Goal: Task Accomplishment & Management: Manage account settings

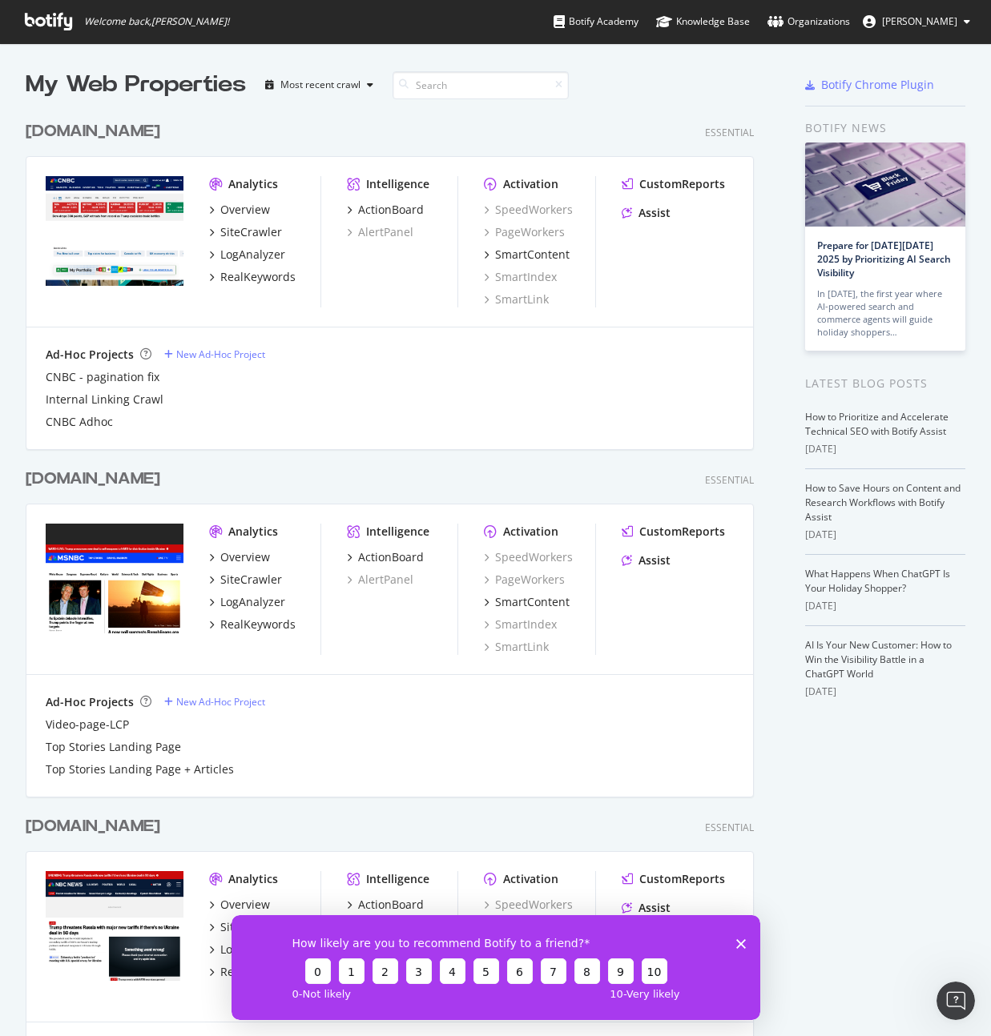
click at [936, 21] on span "[PERSON_NAME]" at bounding box center [919, 21] width 75 height 14
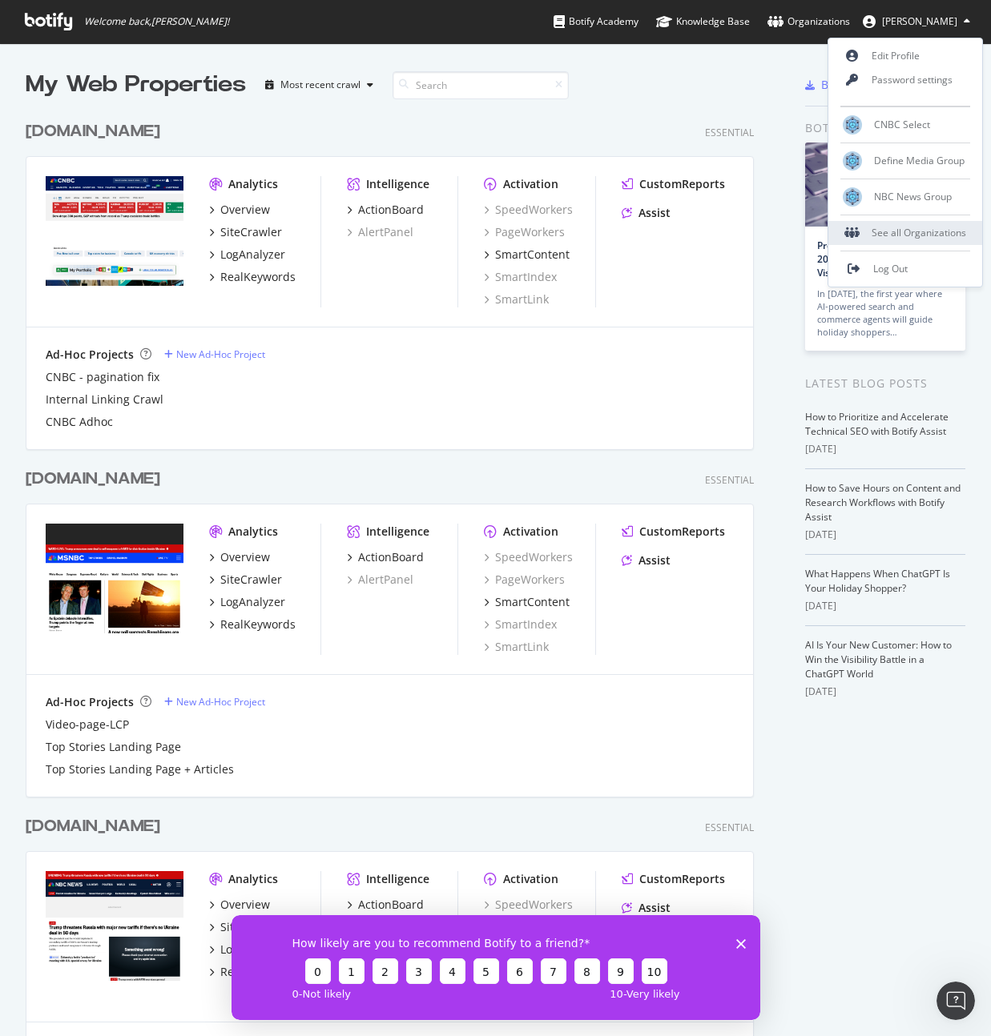
click at [920, 239] on div "See all Organizations" at bounding box center [905, 233] width 154 height 24
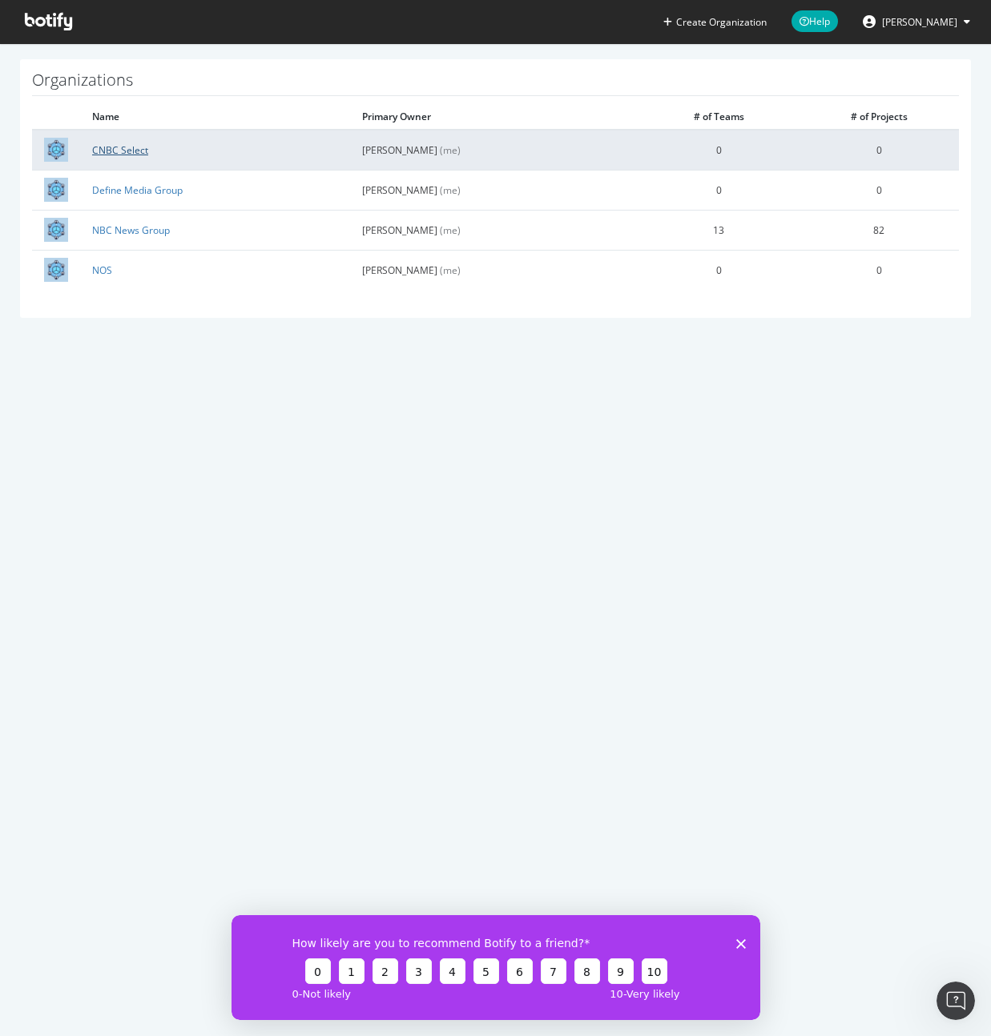
click at [138, 149] on link "CNBC Select" at bounding box center [120, 150] width 56 height 14
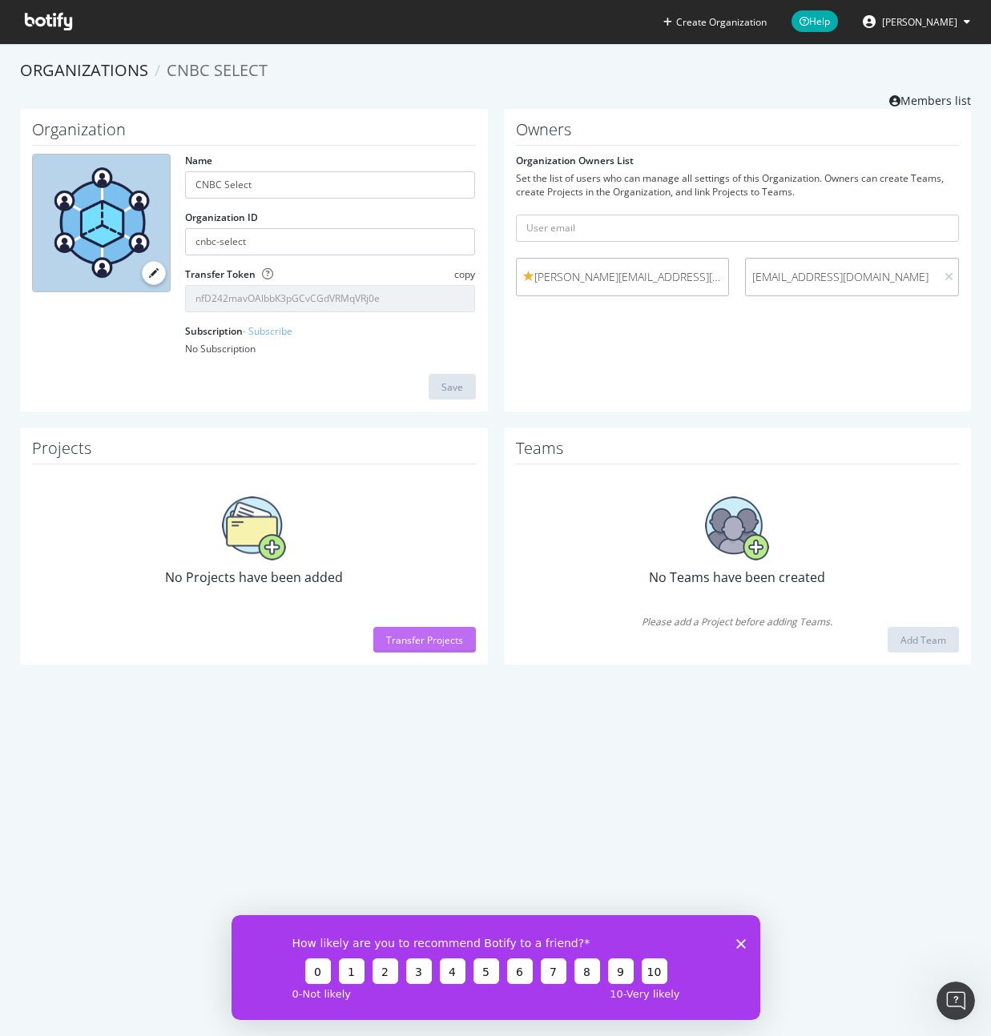
click at [425, 644] on div "Transfer Projects" at bounding box center [424, 640] width 77 height 14
click at [662, 233] on input "text" at bounding box center [738, 228] width 444 height 27
click at [625, 375] on div "Owners Organization Owners List Set the list of users who can manage all settin…" at bounding box center [738, 260] width 468 height 303
click at [452, 648] on div "Transfer Projects" at bounding box center [424, 640] width 77 height 24
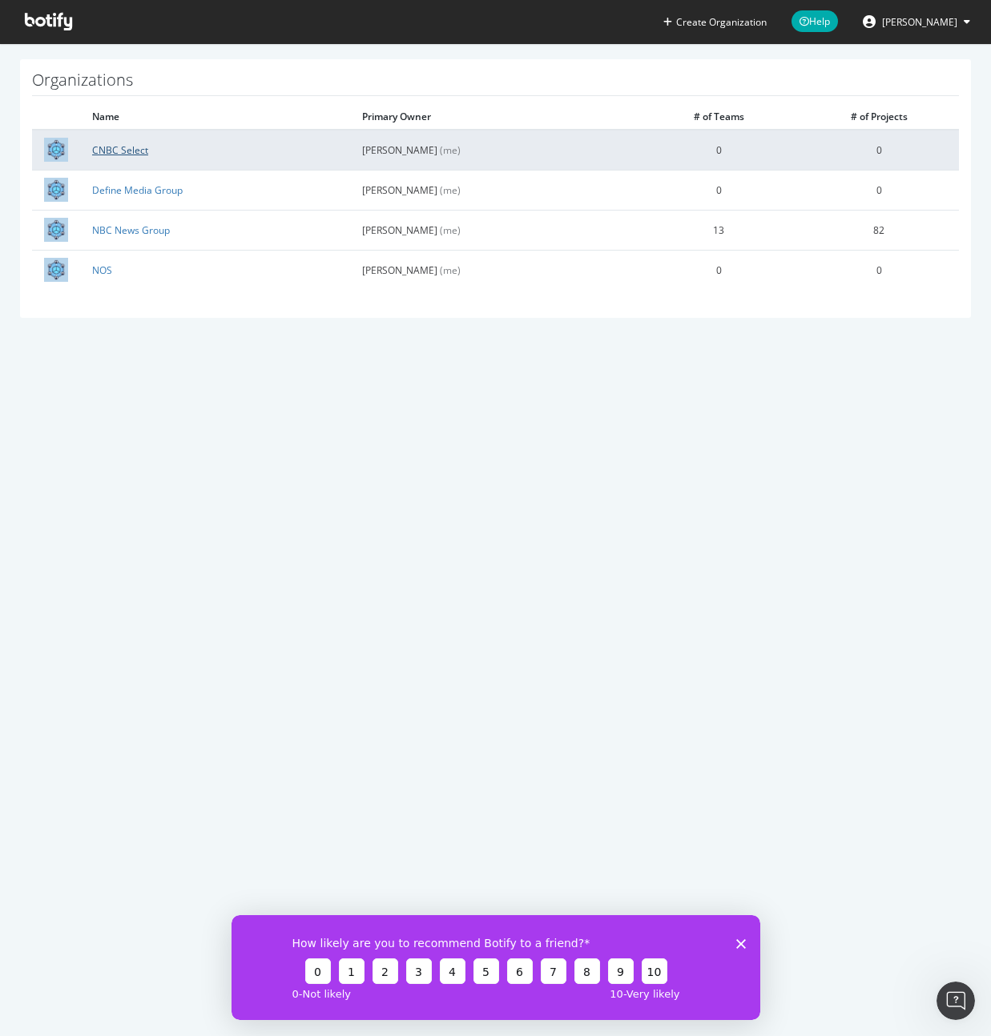
click at [131, 152] on link "CNBC Select" at bounding box center [120, 150] width 56 height 14
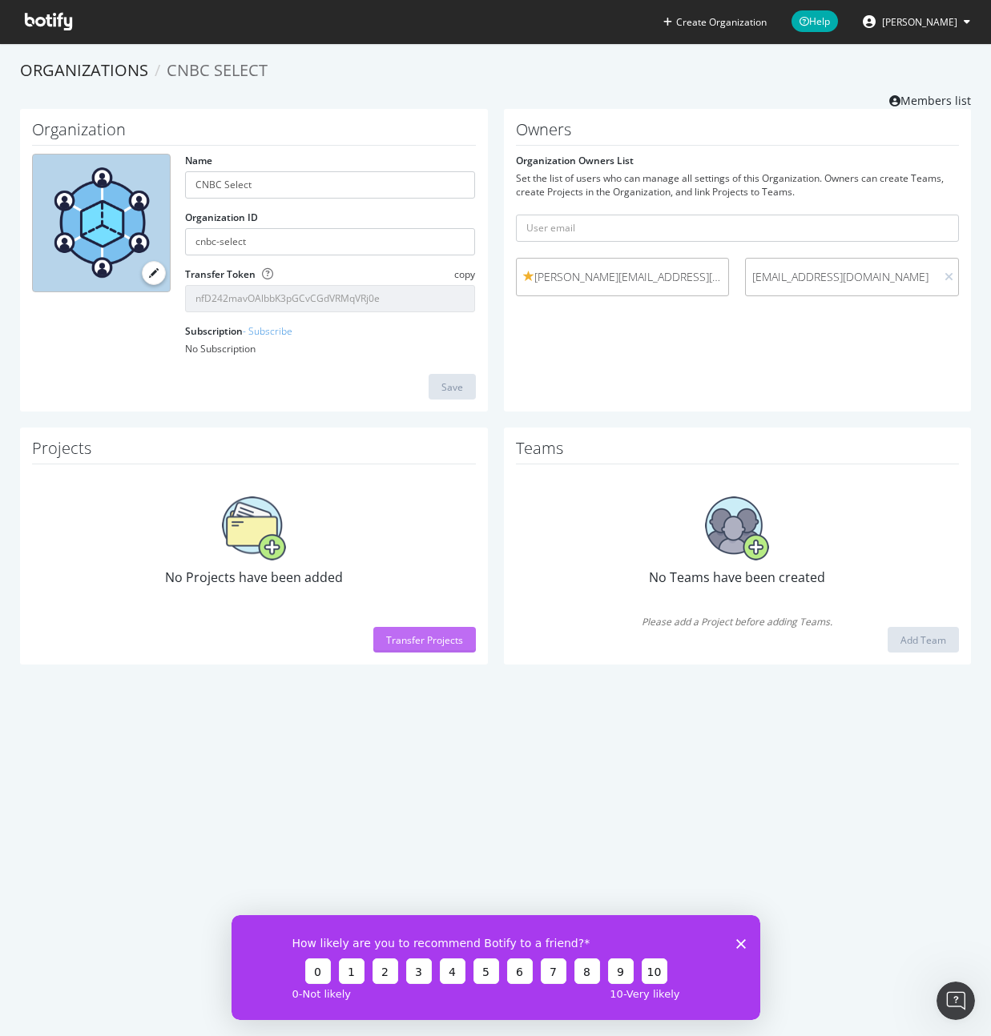
click at [427, 632] on div "Transfer Projects" at bounding box center [424, 640] width 77 height 24
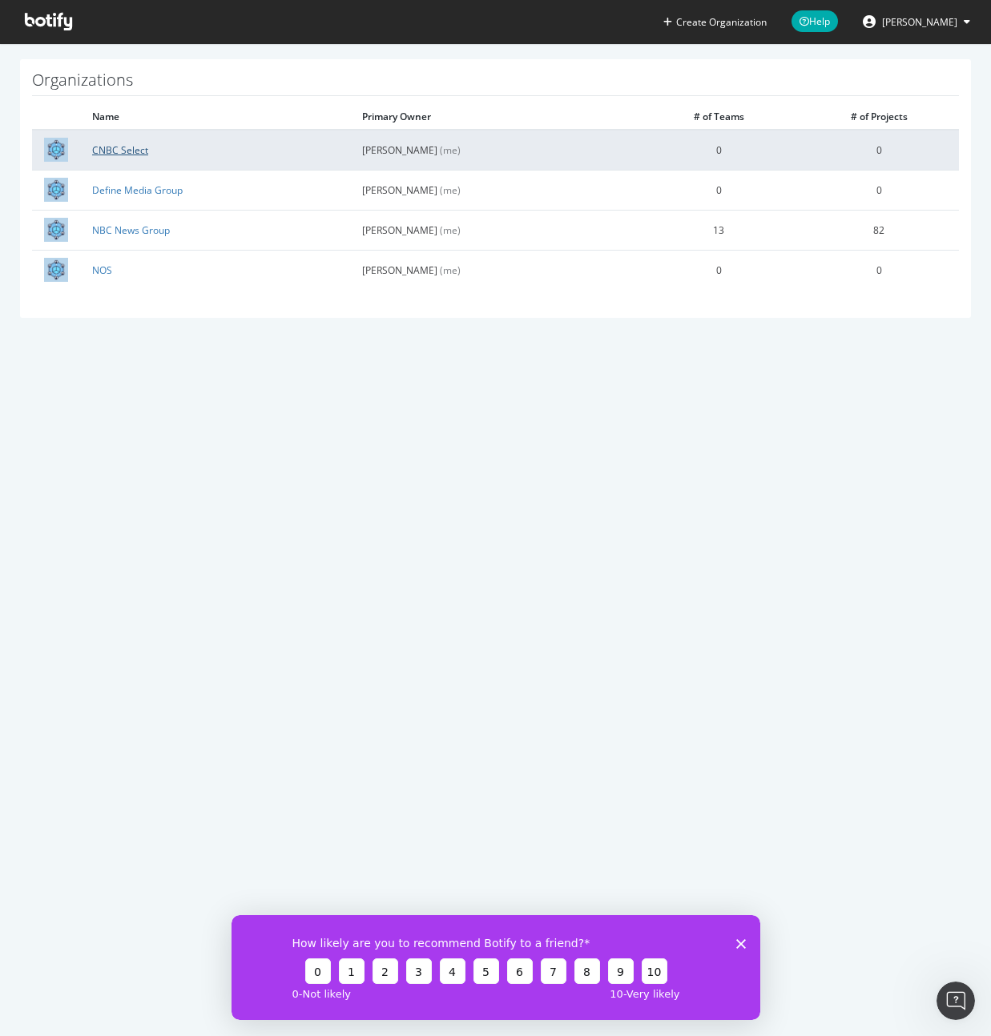
click at [125, 147] on link "CNBC Select" at bounding box center [120, 150] width 56 height 14
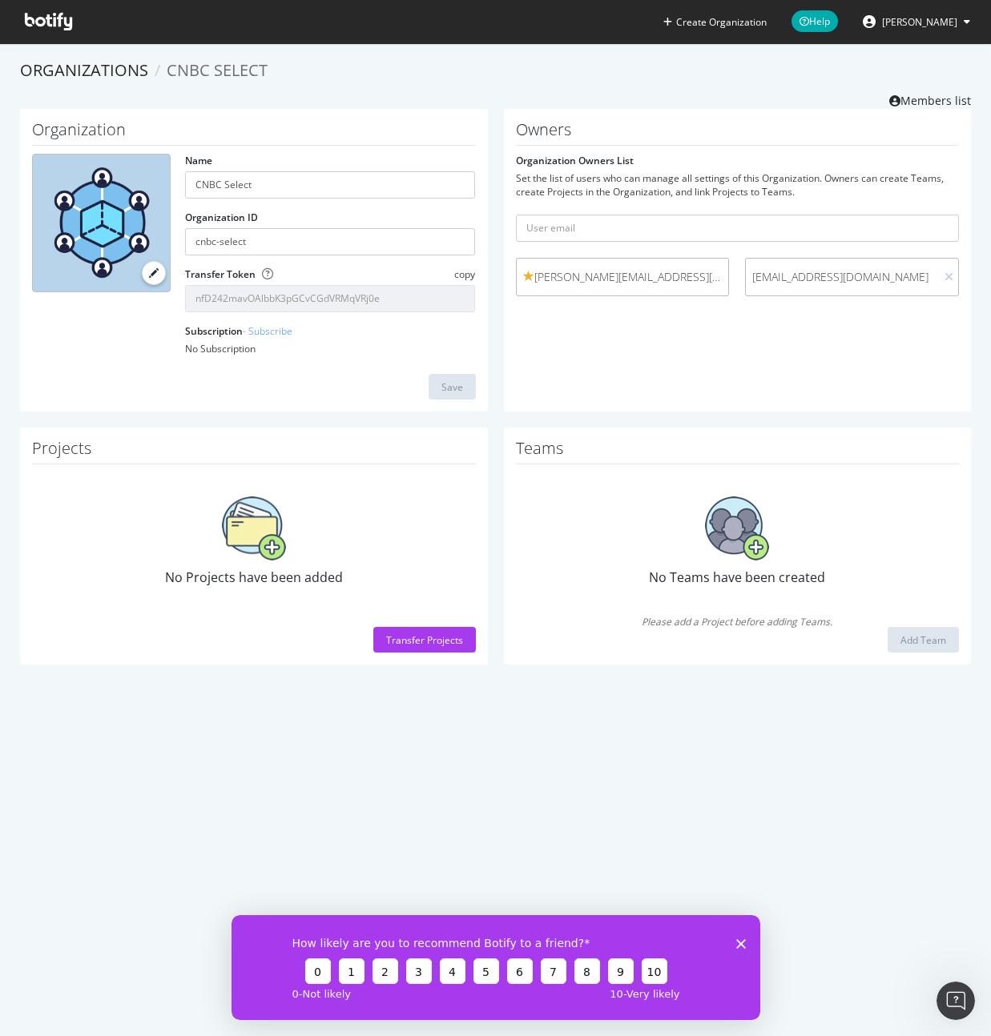
click at [904, 30] on button "[PERSON_NAME]" at bounding box center [916, 22] width 133 height 26
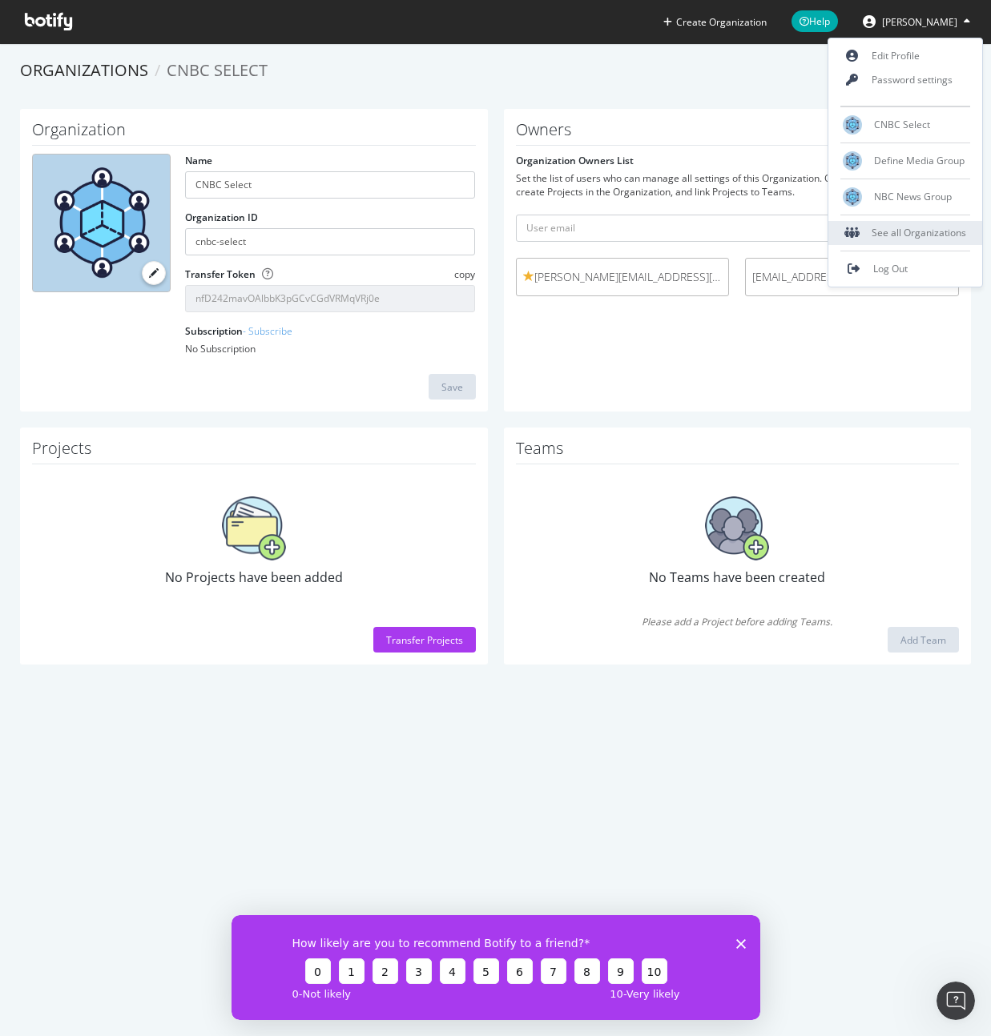
click at [902, 235] on div "See all Organizations" at bounding box center [905, 233] width 154 height 24
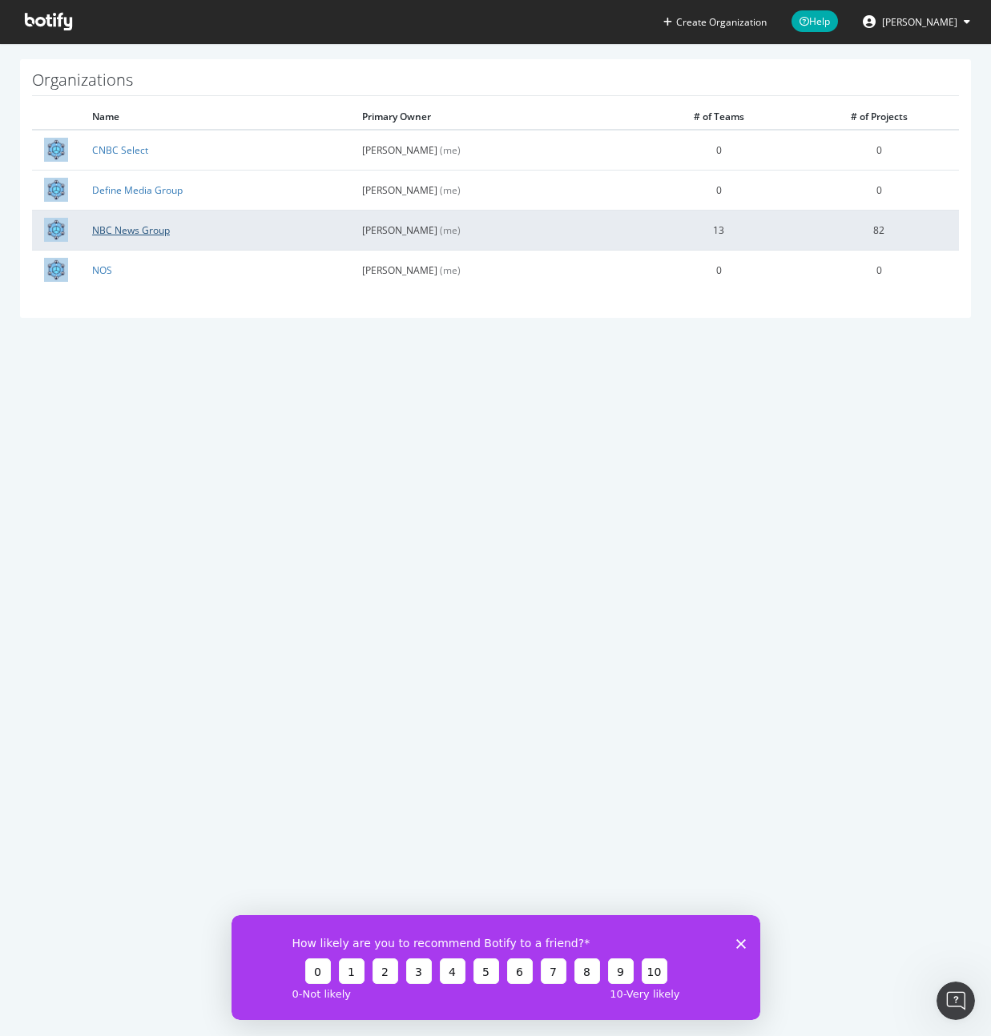
click at [104, 224] on link "NBC News Group" at bounding box center [131, 230] width 78 height 14
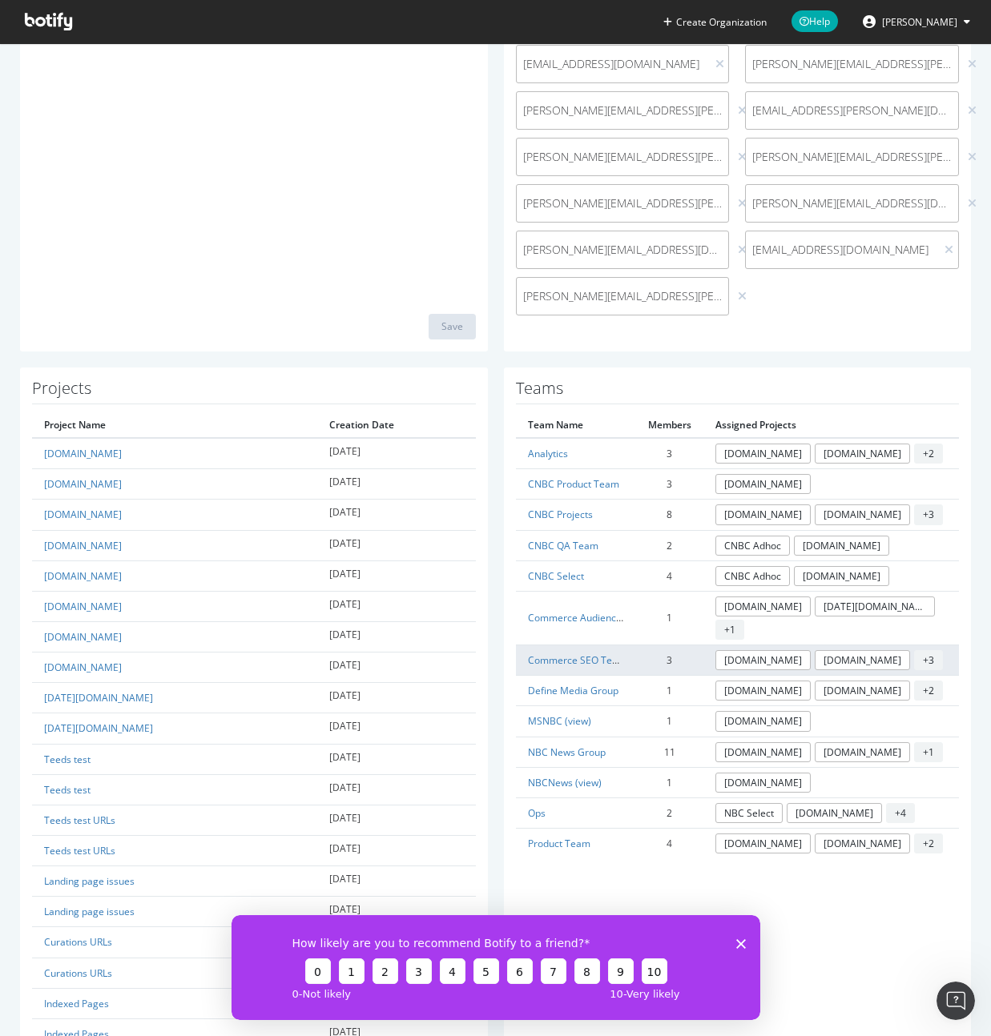
scroll to position [553, 0]
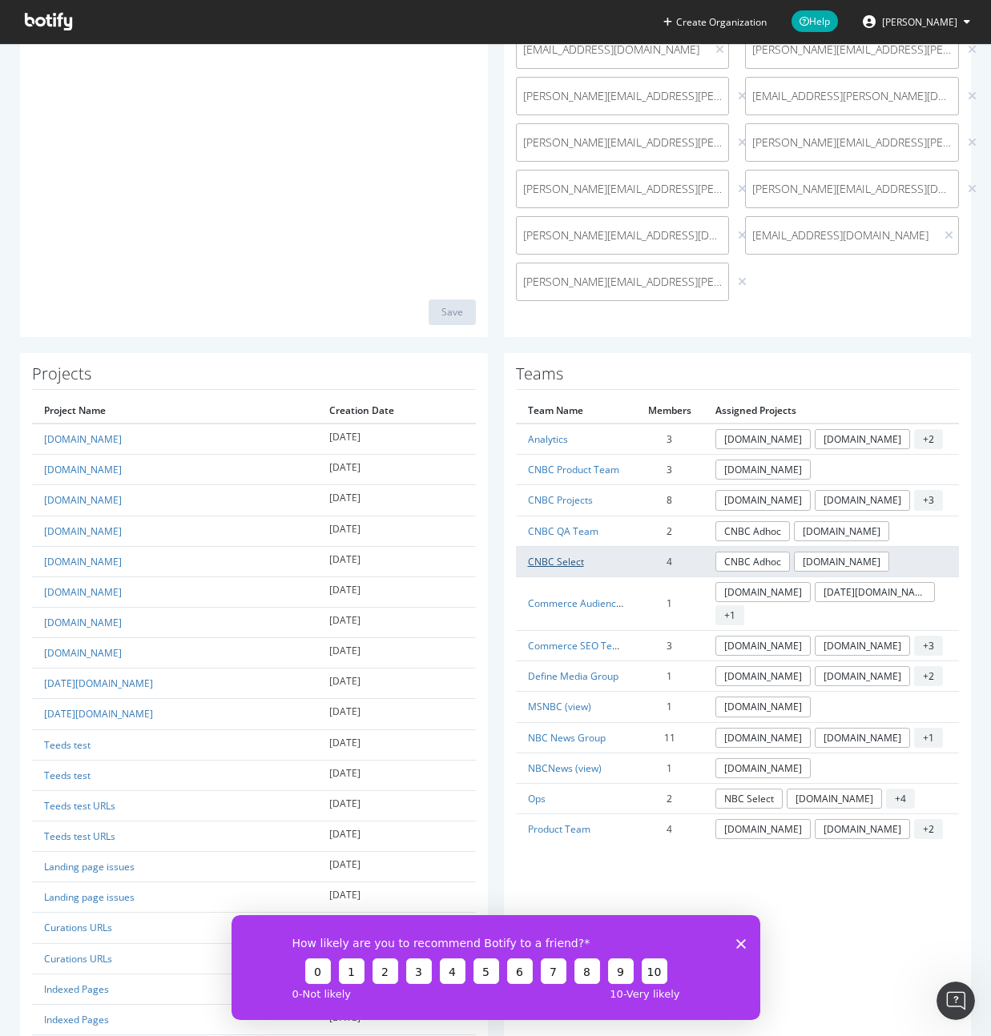
click at [564, 562] on link "CNBC Select" at bounding box center [556, 562] width 56 height 14
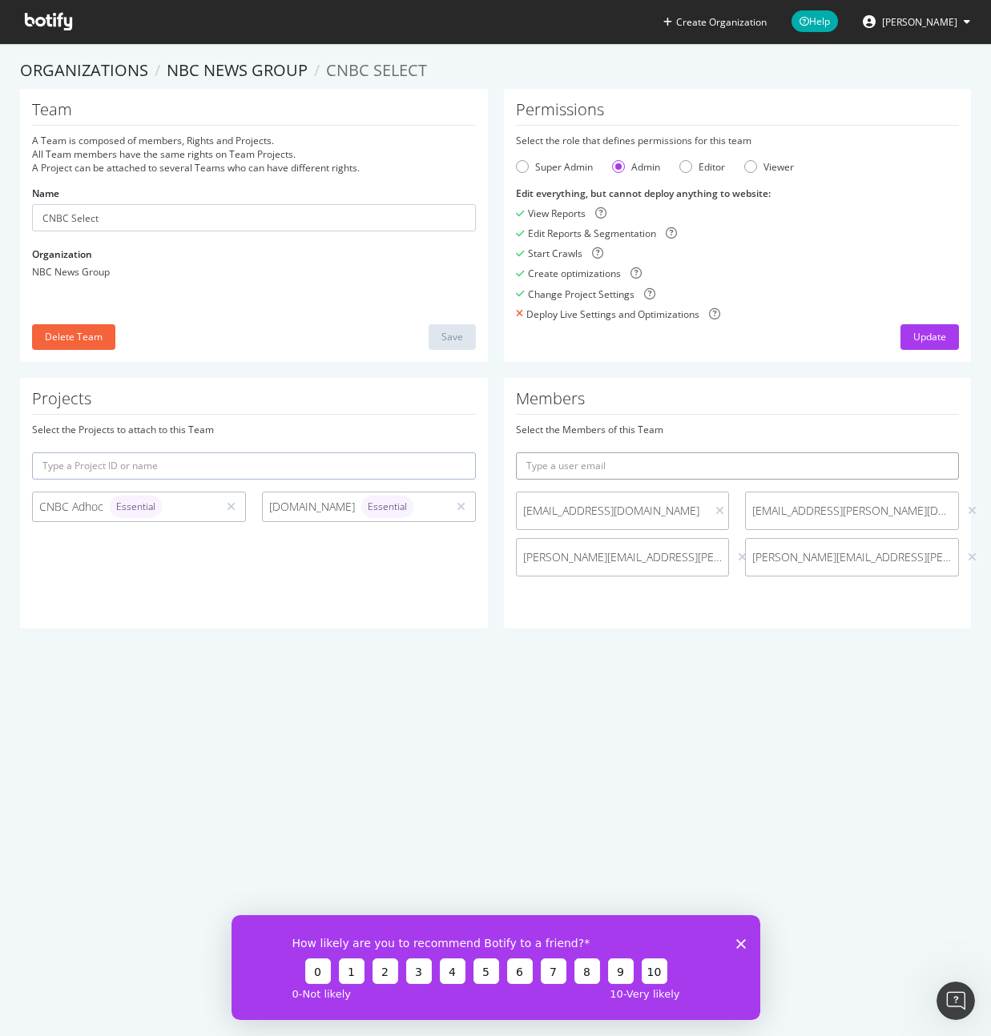
click at [578, 453] on input "text" at bounding box center [738, 465] width 444 height 27
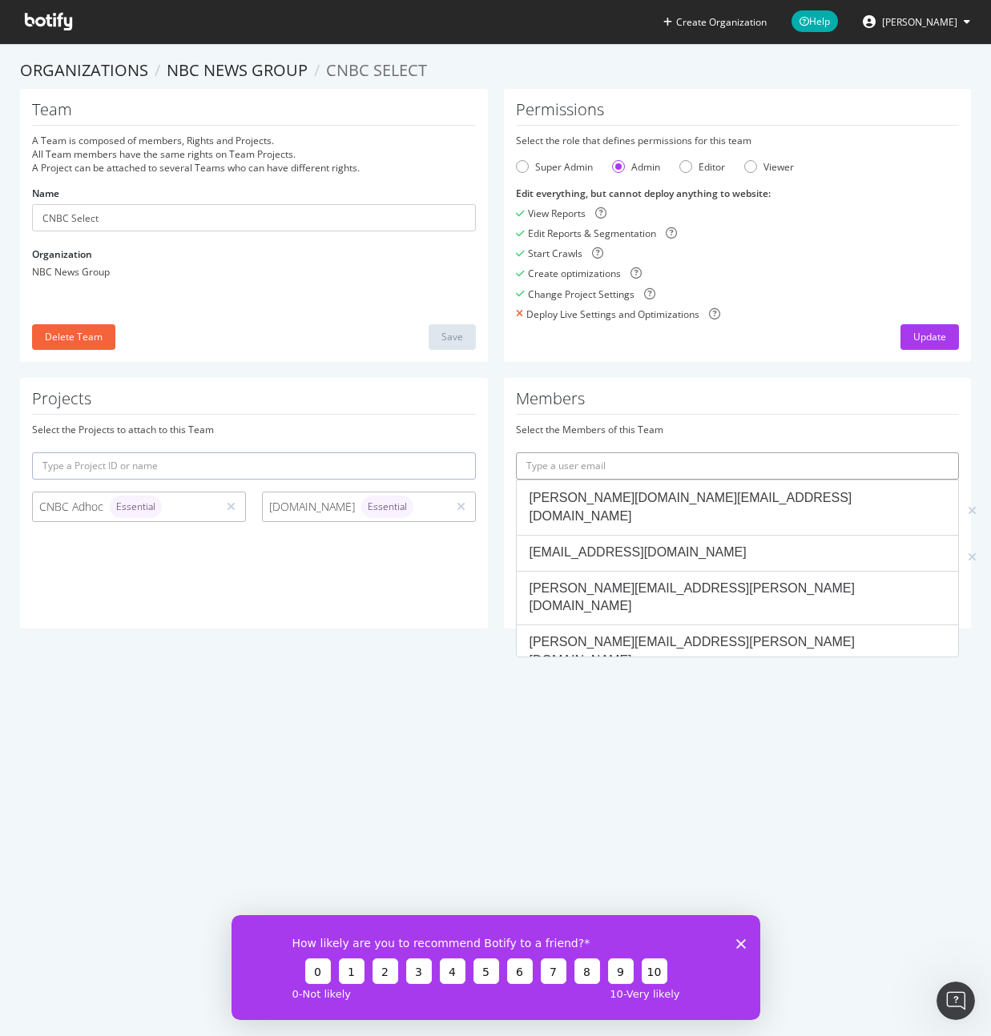
click at [620, 469] on input "text" at bounding box center [738, 465] width 444 height 27
paste input "[EMAIL_ADDRESS][PERSON_NAME][DOMAIN_NAME]"
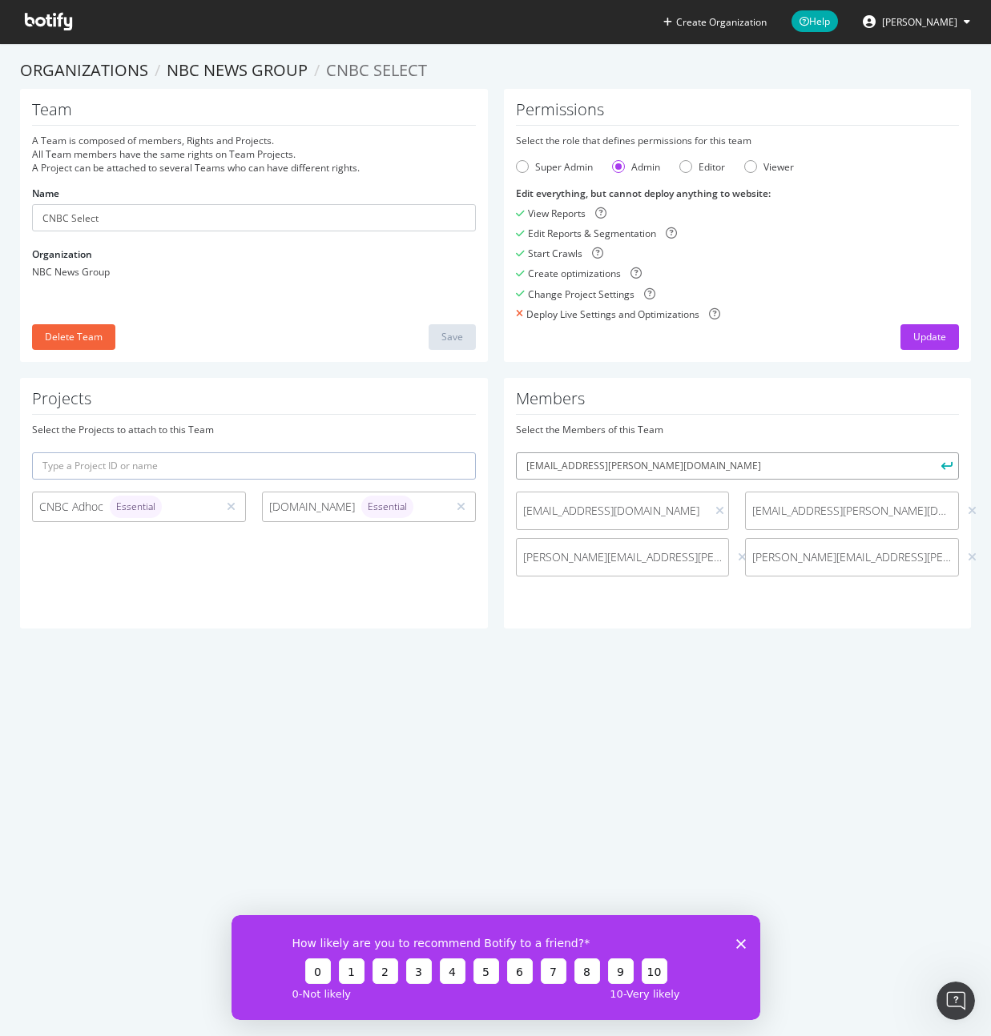
type input "[EMAIL_ADDRESS][PERSON_NAME][DOMAIN_NAME]"
click at [947, 468] on icon "submit" at bounding box center [946, 465] width 11 height 9
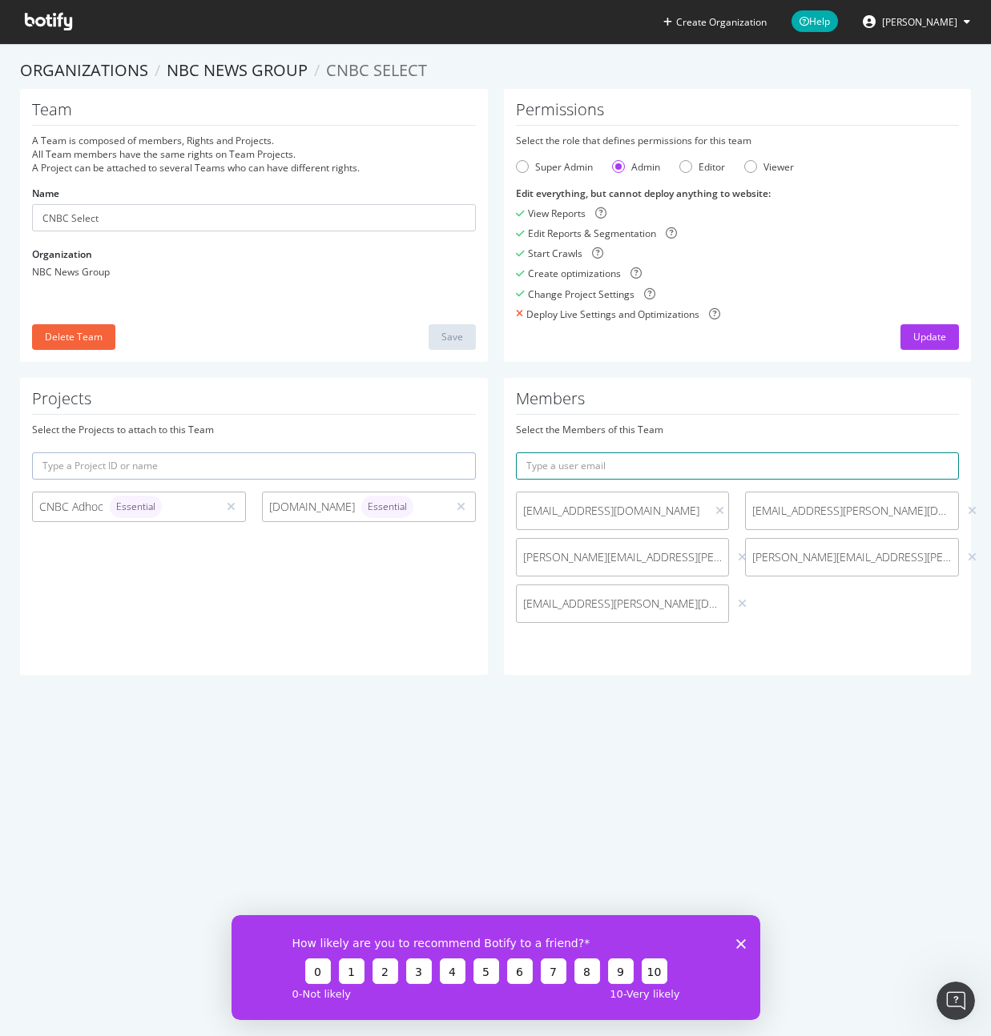
click at [659, 456] on input "text" at bounding box center [738, 465] width 444 height 27
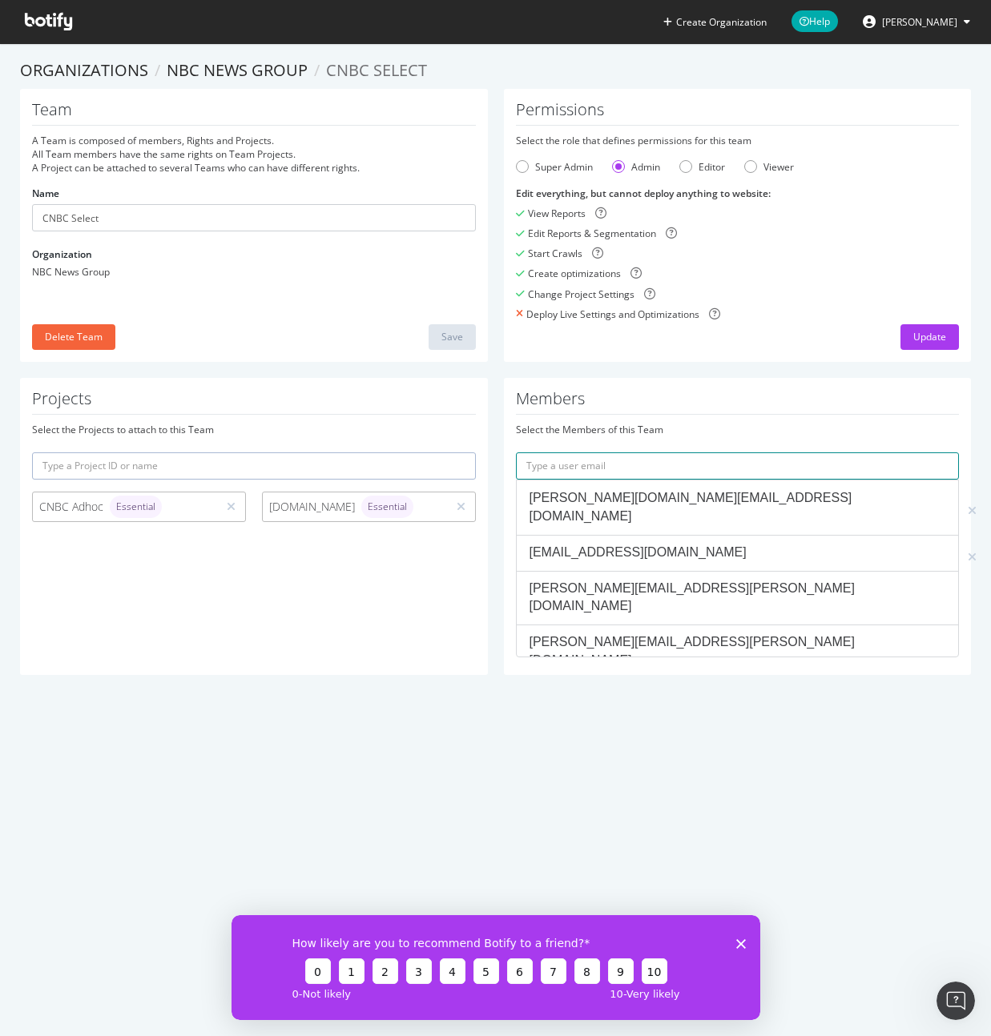
paste input "[EMAIL_ADDRESS][PERSON_NAME][DOMAIN_NAME]"
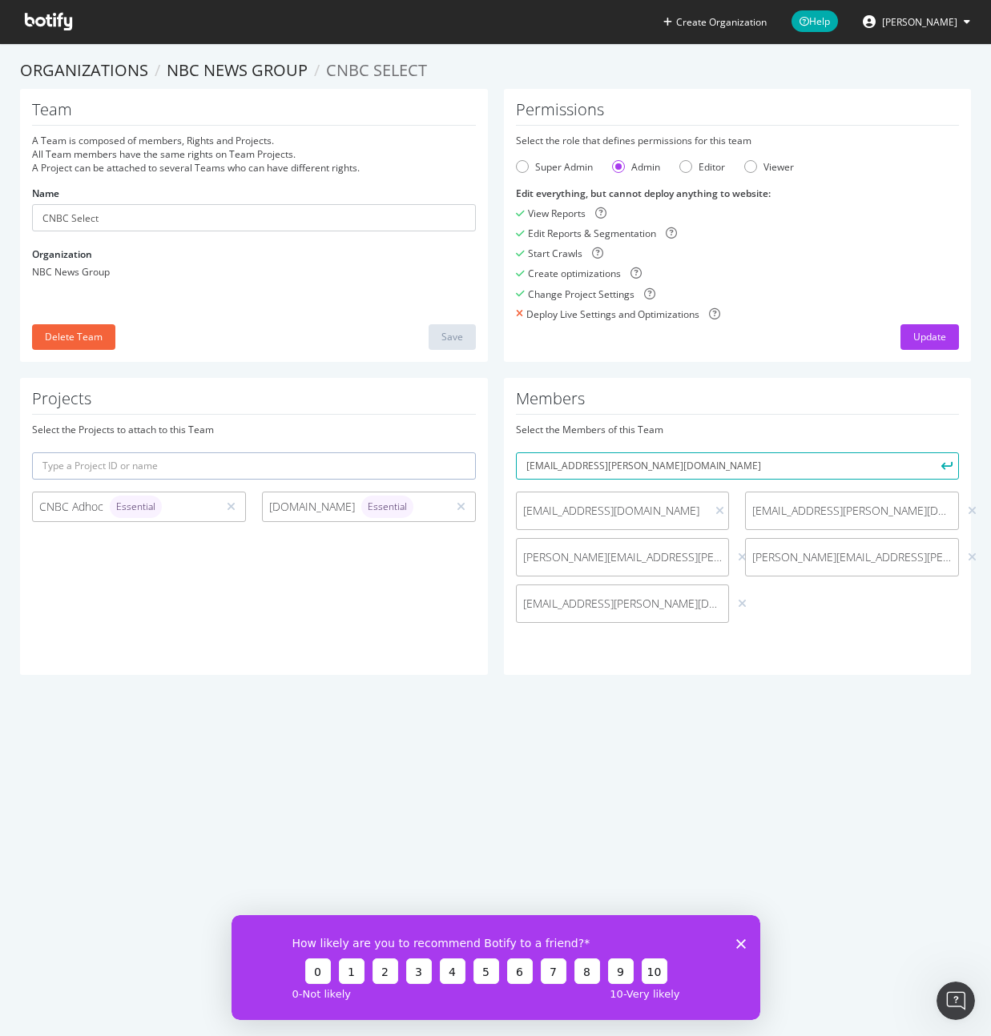
click at [947, 464] on icon "submit" at bounding box center [946, 465] width 11 height 9
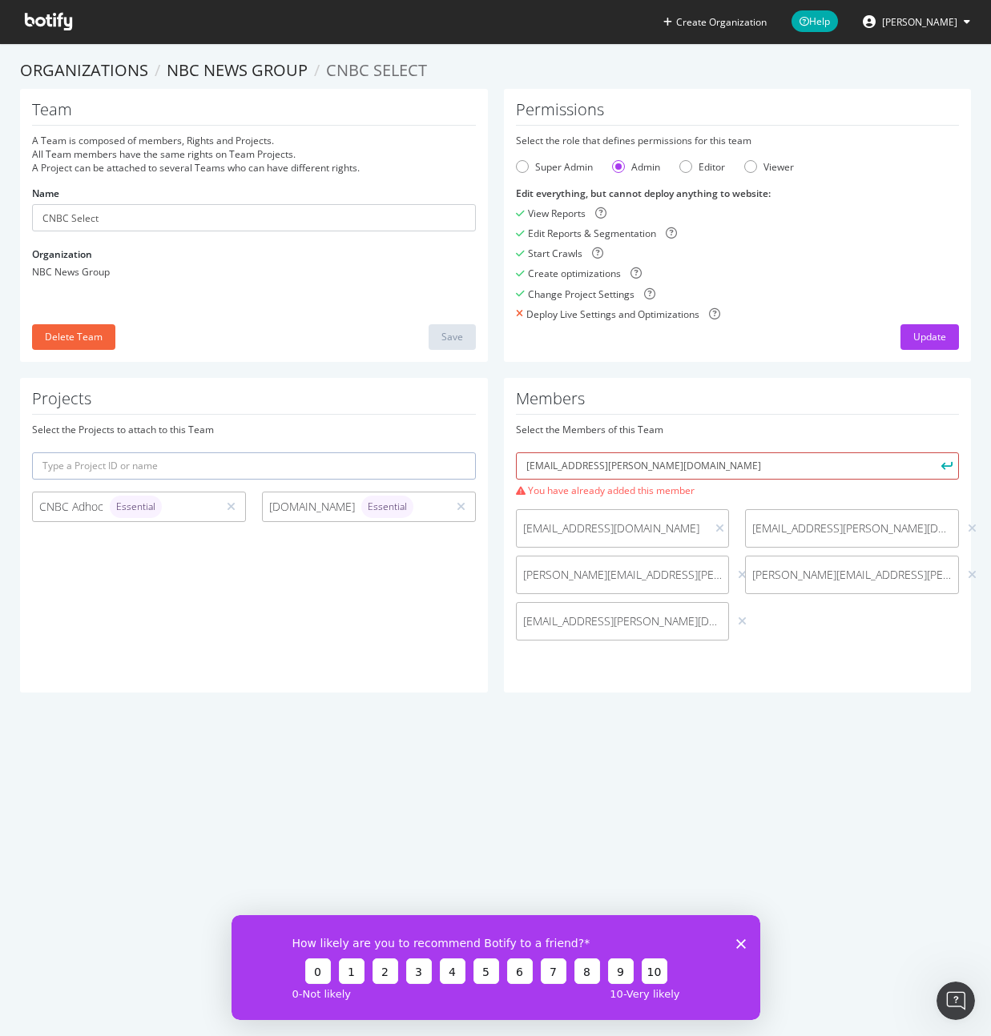
click at [646, 461] on input "[EMAIL_ADDRESS][PERSON_NAME][DOMAIN_NAME]" at bounding box center [738, 465] width 444 height 27
paste input "lesh.Thakur"
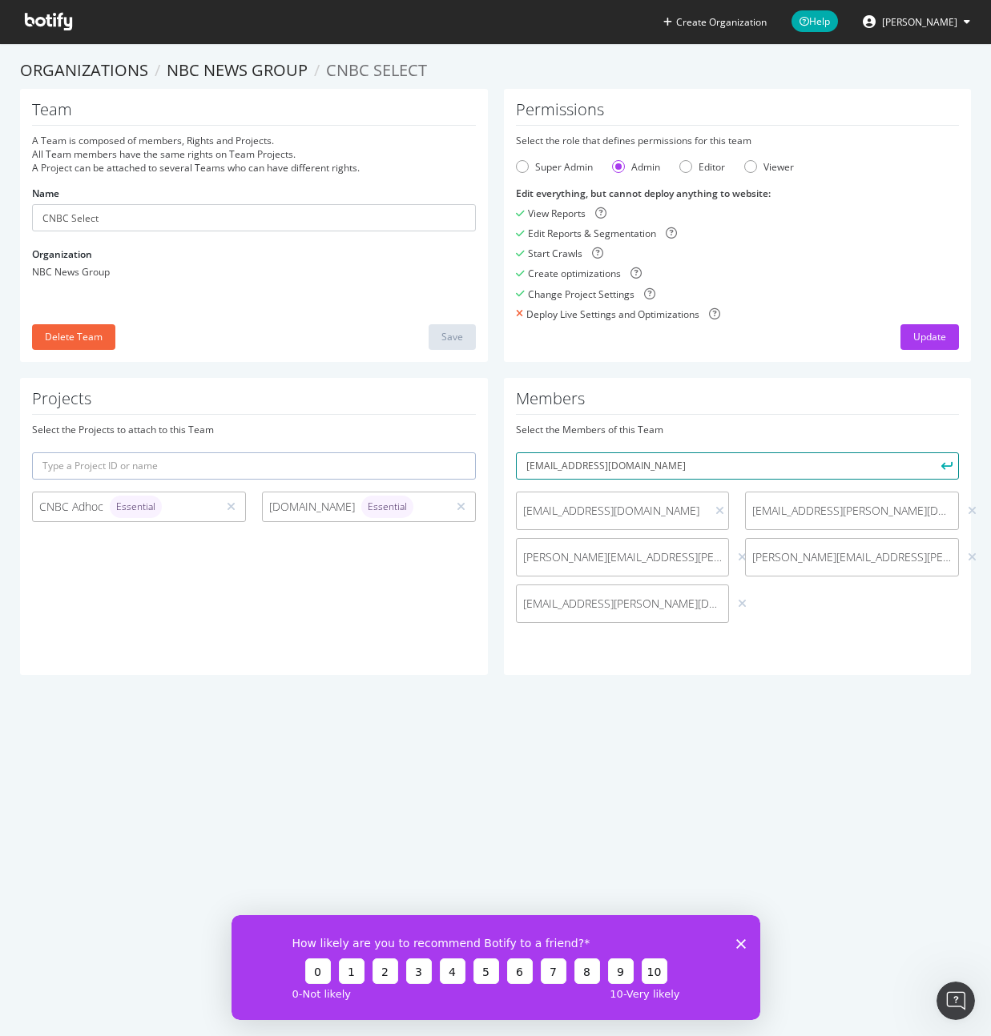
type input "[EMAIL_ADDRESS][DOMAIN_NAME]"
click at [943, 464] on icon "submit" at bounding box center [946, 465] width 11 height 9
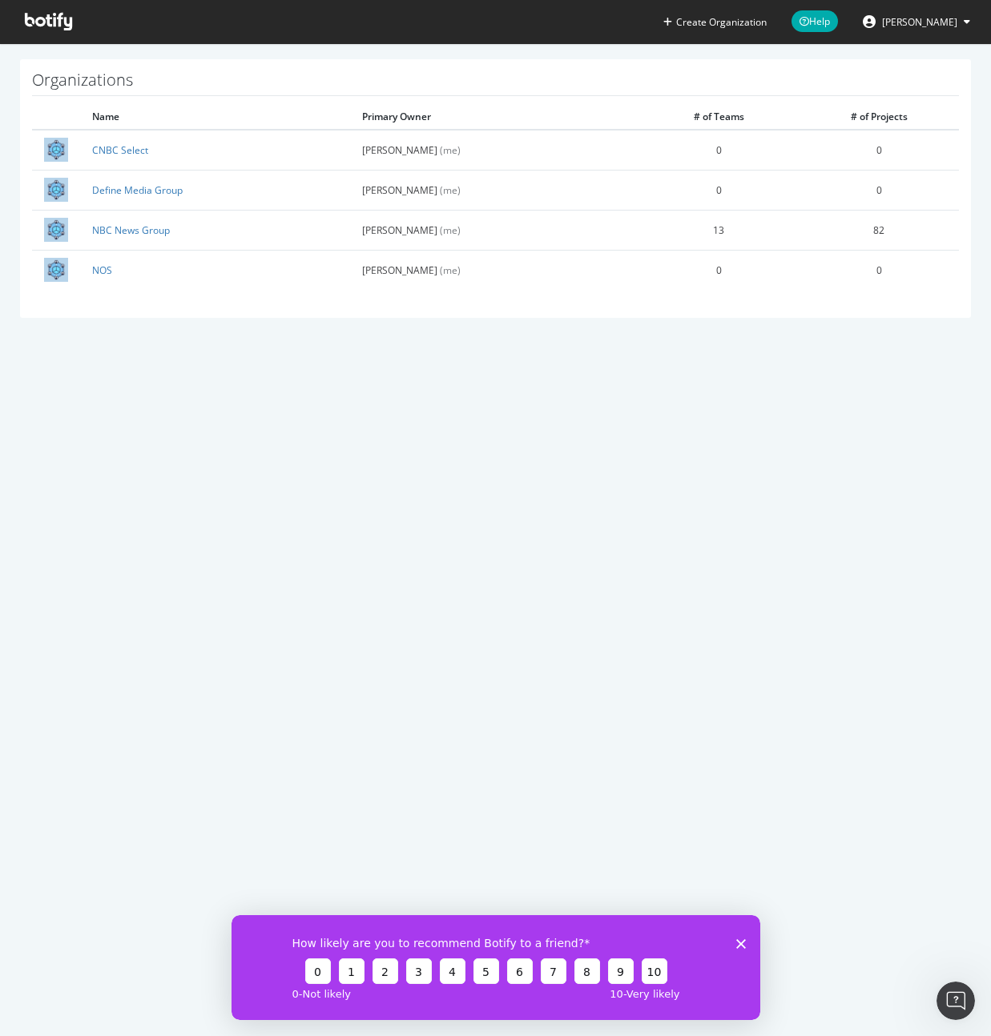
click at [931, 6] on ul "Create Organization Help Jason Mandragona" at bounding box center [820, 21] width 340 height 43
click at [925, 16] on span "[PERSON_NAME]" at bounding box center [919, 22] width 75 height 14
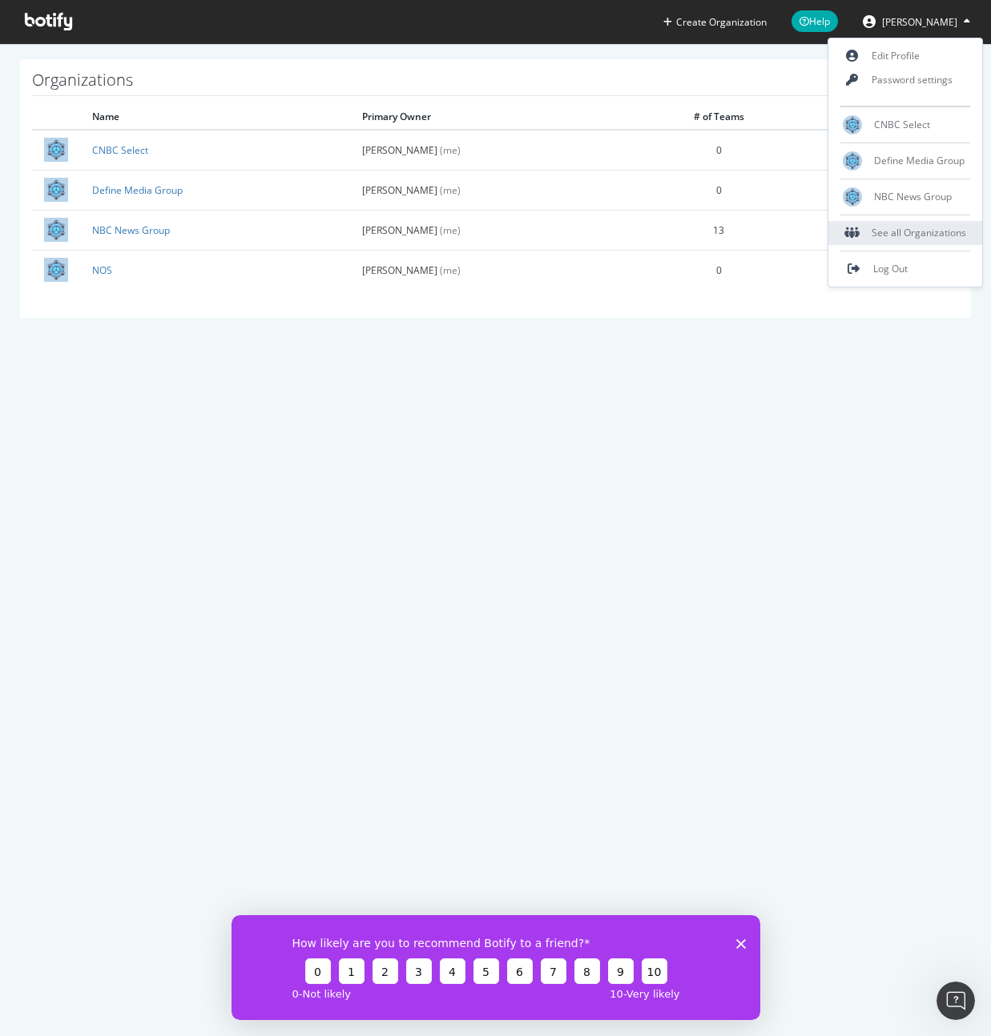
click at [907, 231] on div "See all Organizations" at bounding box center [905, 233] width 154 height 24
click at [888, 224] on div "See all Organizations" at bounding box center [905, 233] width 154 height 24
click at [883, 219] on div "See all Organizations" at bounding box center [905, 232] width 154 height 35
click at [866, 238] on div "See all Organizations" at bounding box center [905, 233] width 154 height 24
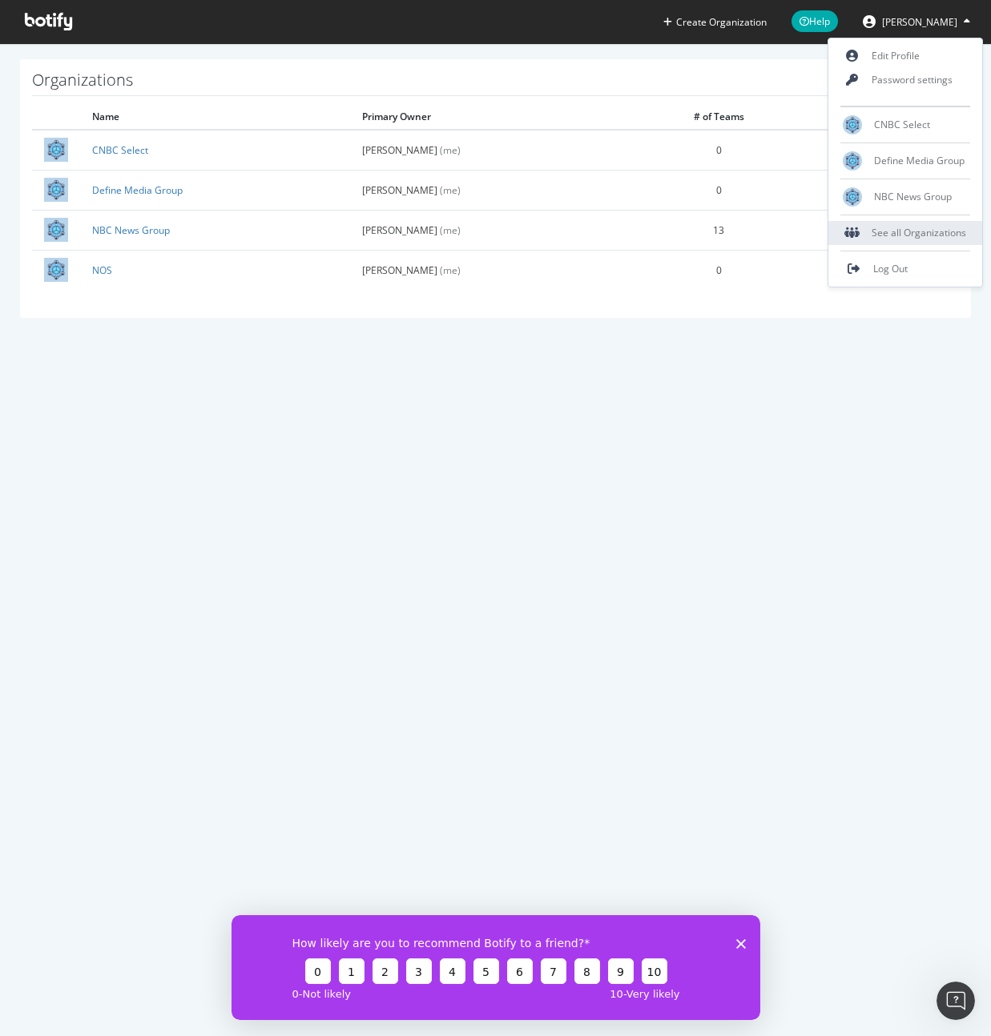
click at [872, 238] on div "See all Organizations" at bounding box center [905, 233] width 154 height 24
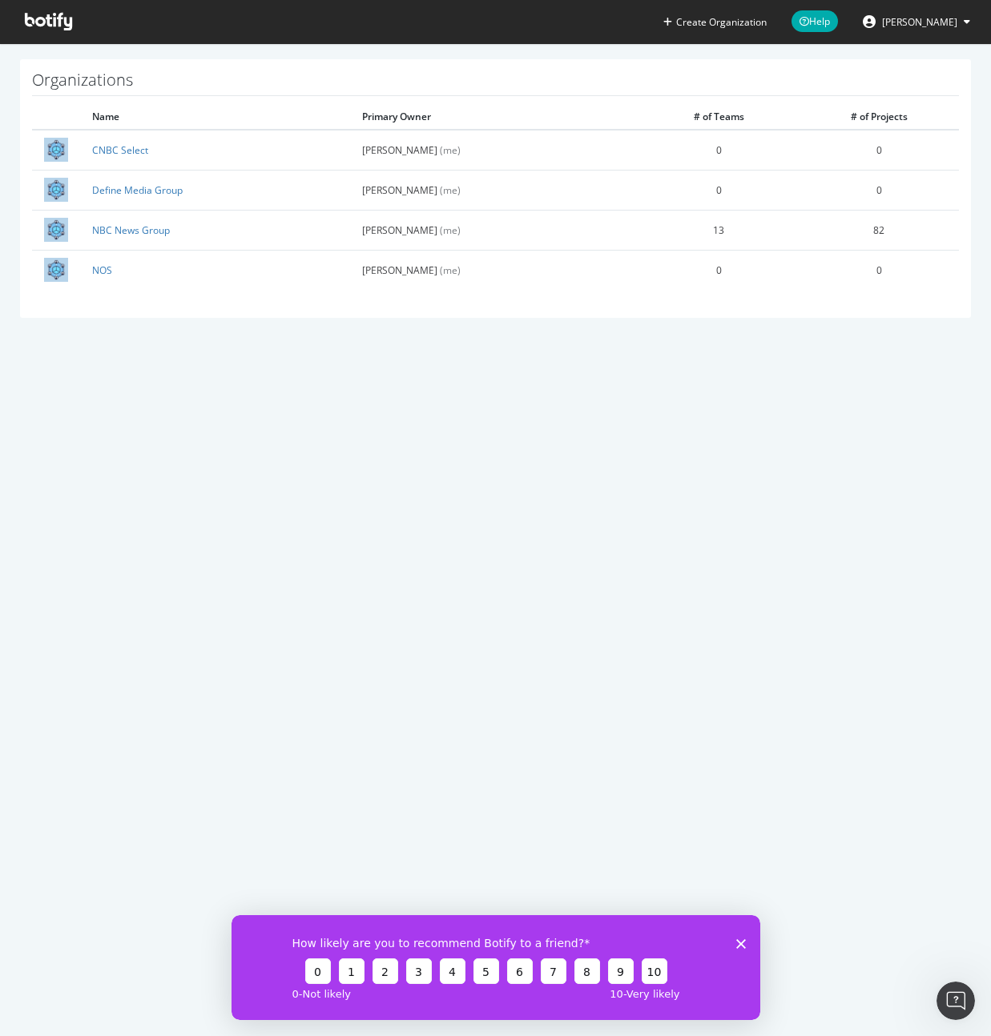
click at [906, 44] on section "Organizations Name Primary Owner # of Teams # of Projects CNBC Select [PERSON_N…" at bounding box center [495, 196] width 991 height 307
click at [906, 28] on span "[PERSON_NAME]" at bounding box center [919, 22] width 75 height 14
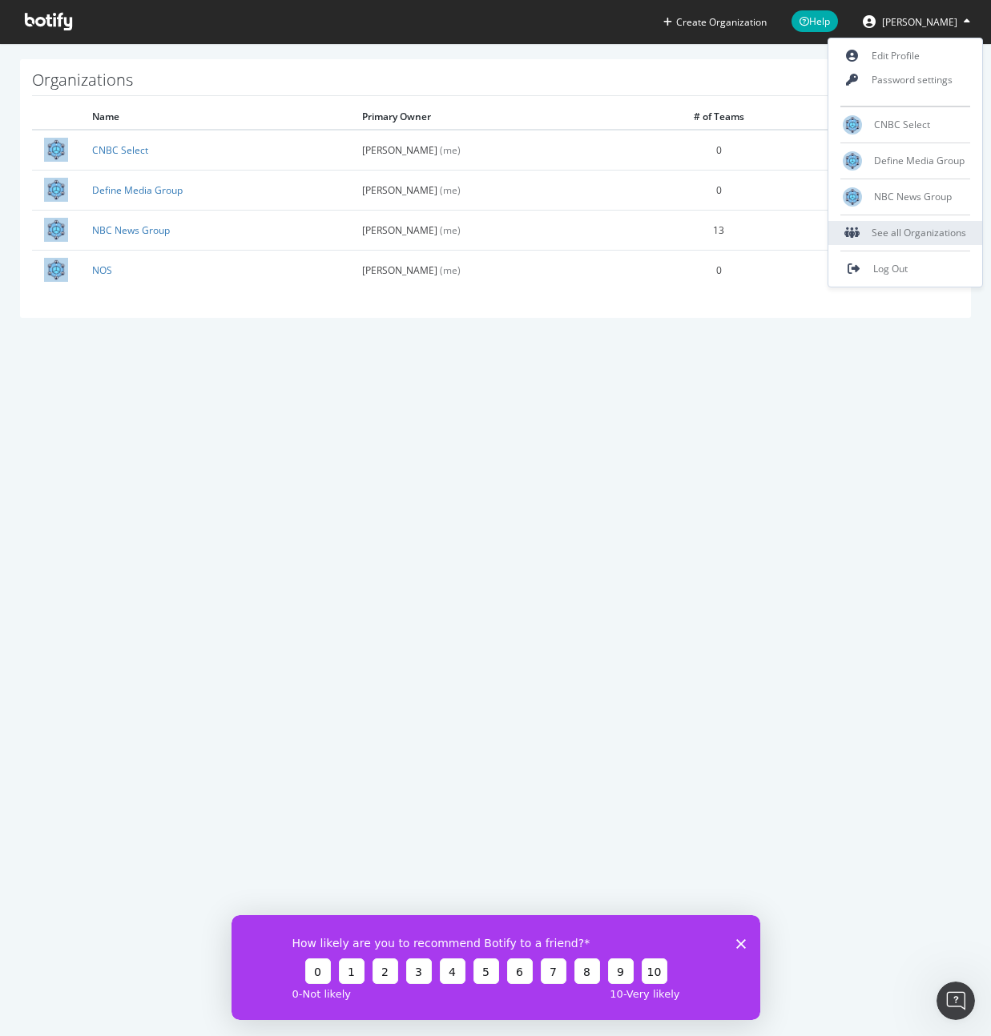
click at [878, 221] on div "See all Organizations" at bounding box center [905, 233] width 154 height 24
click at [869, 235] on div "See all Organizations" at bounding box center [905, 233] width 154 height 24
click at [863, 235] on div "See all Organizations" at bounding box center [905, 233] width 154 height 24
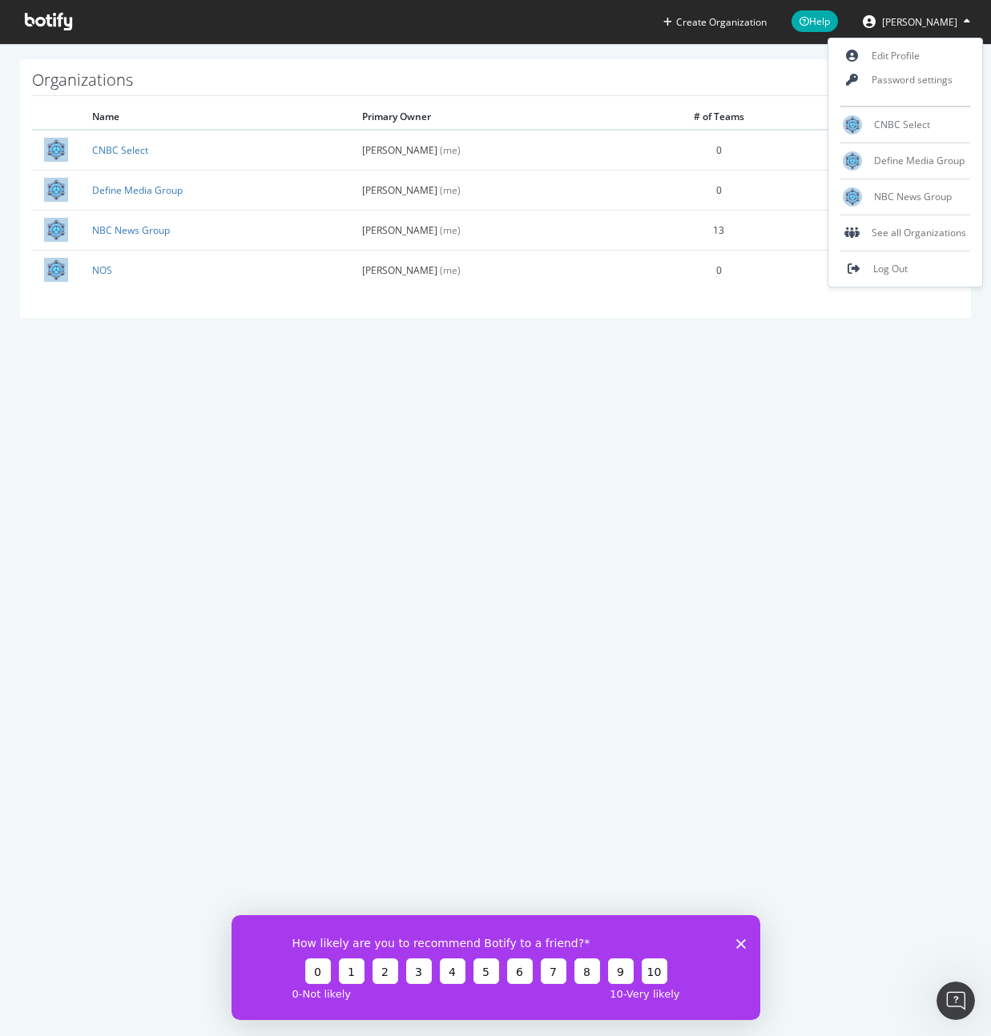
click at [296, 416] on div "Create Organization Help [PERSON_NAME] Organizations Name Primary Owner # of Te…" at bounding box center [495, 518] width 991 height 1036
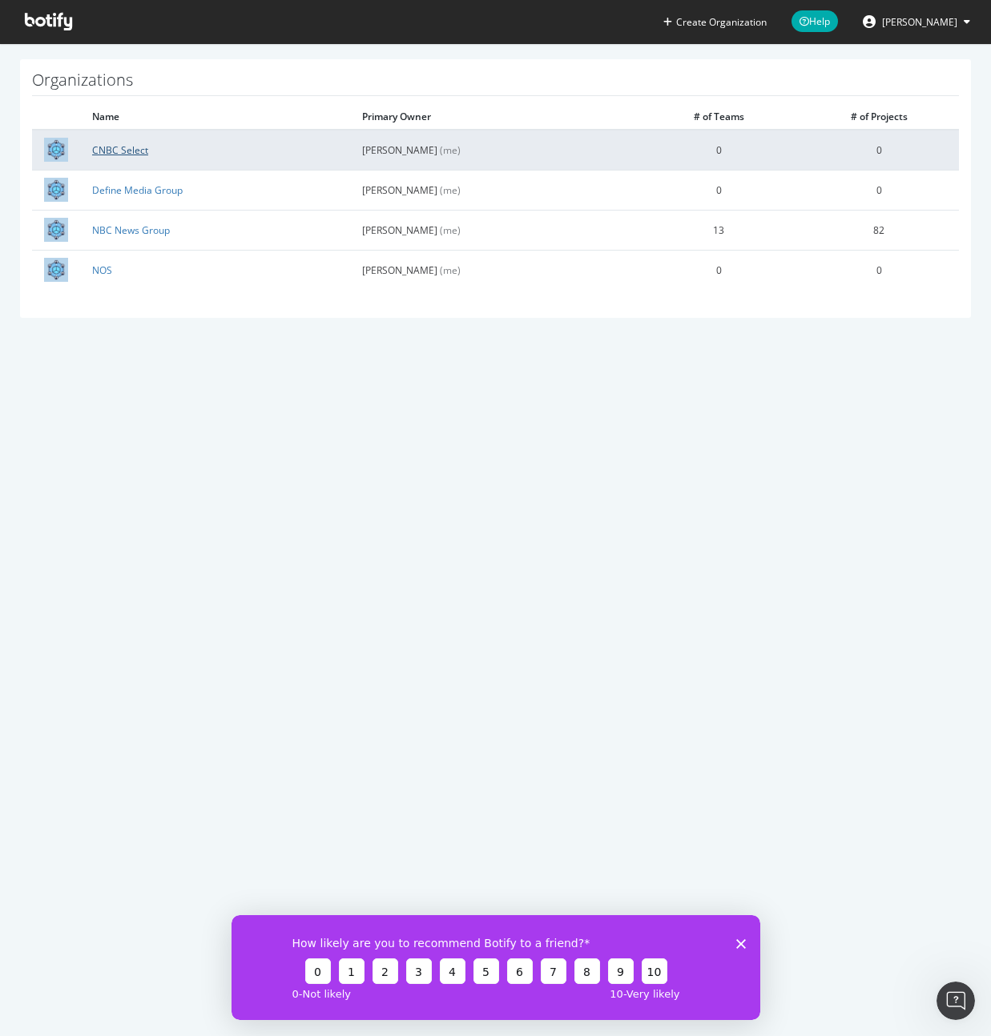
click at [121, 147] on link "CNBC Select" at bounding box center [120, 150] width 56 height 14
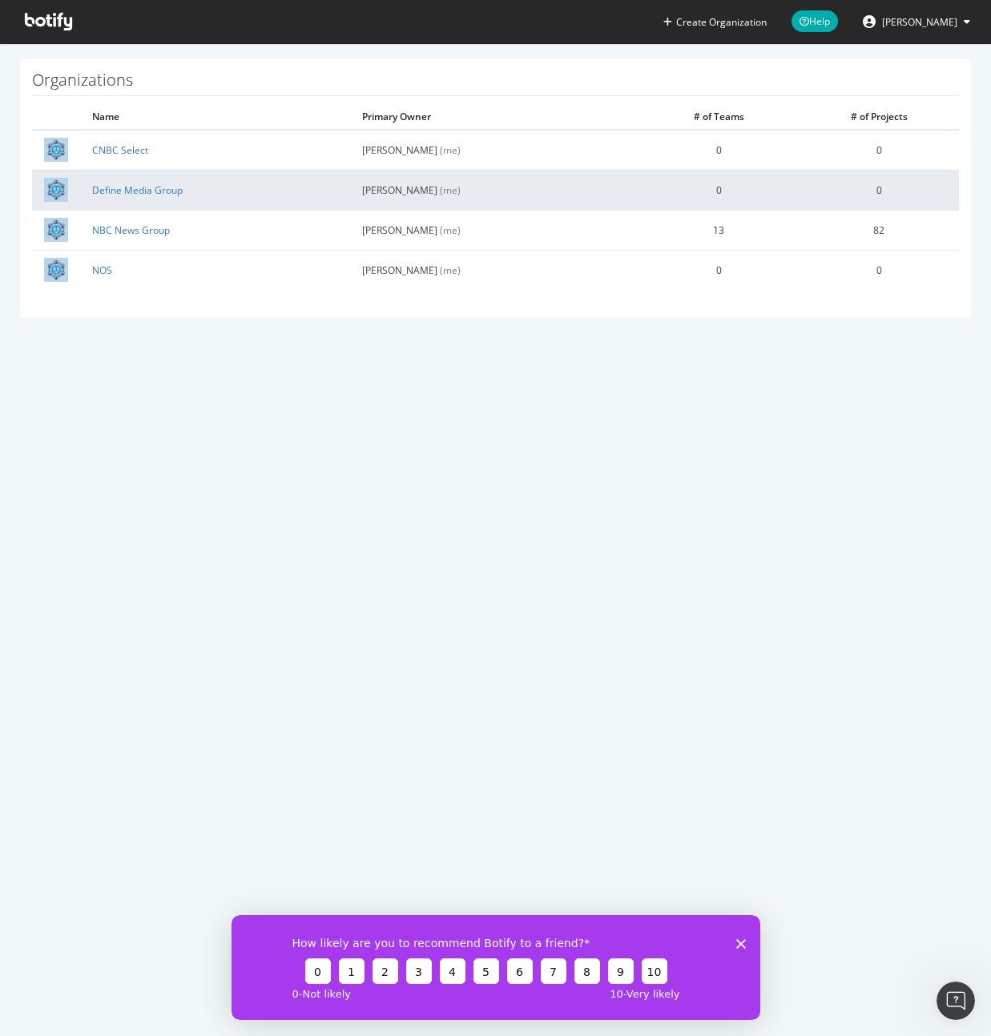
click at [142, 179] on td "Define Media Group" at bounding box center [215, 190] width 270 height 40
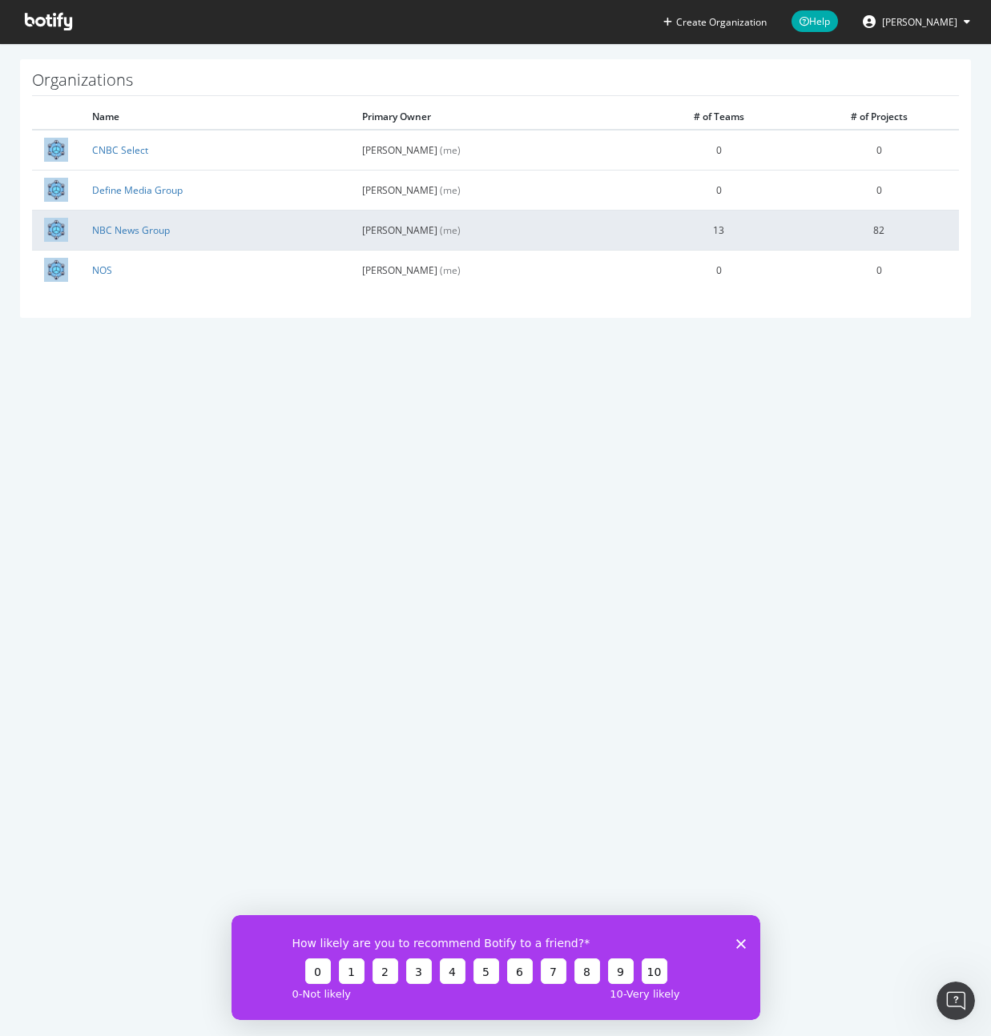
click at [139, 216] on td "NBC News Group" at bounding box center [215, 230] width 270 height 40
click at [139, 231] on link "NBC News Group" at bounding box center [131, 230] width 78 height 14
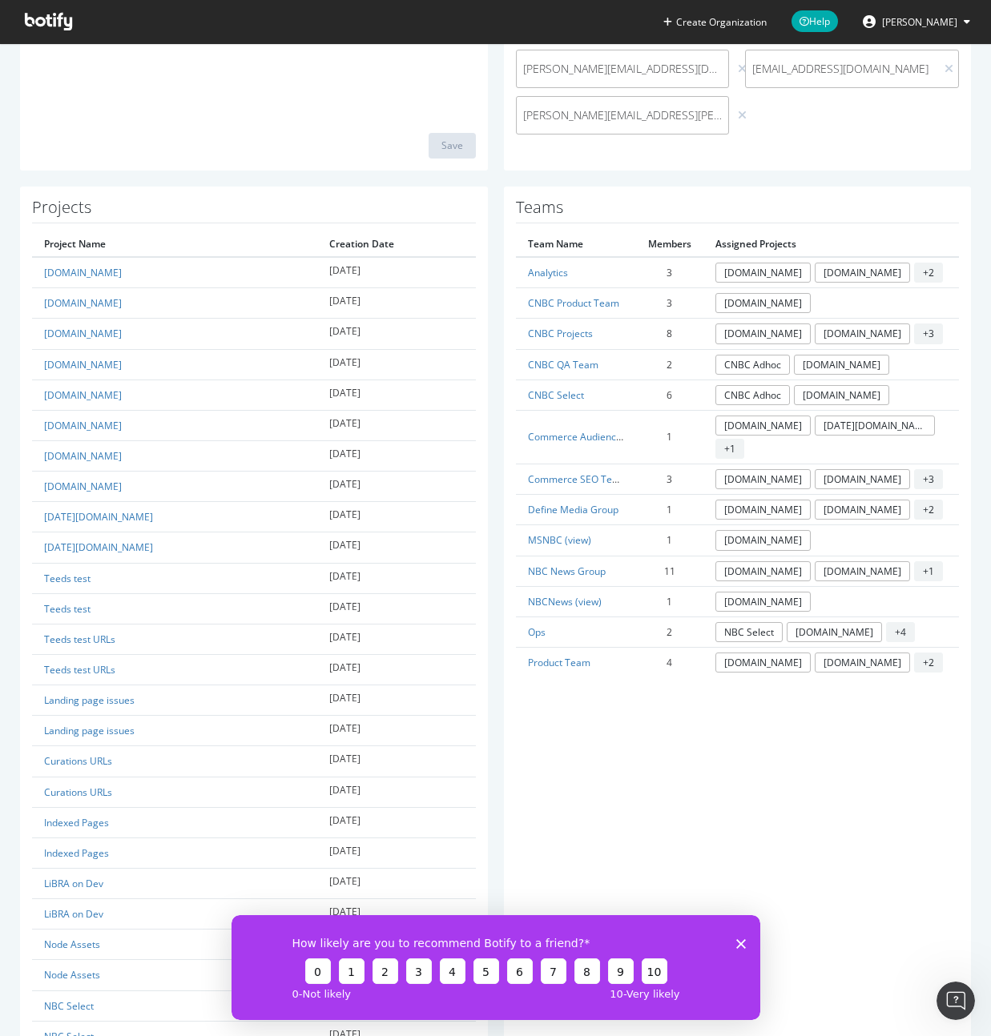
scroll to position [703, 0]
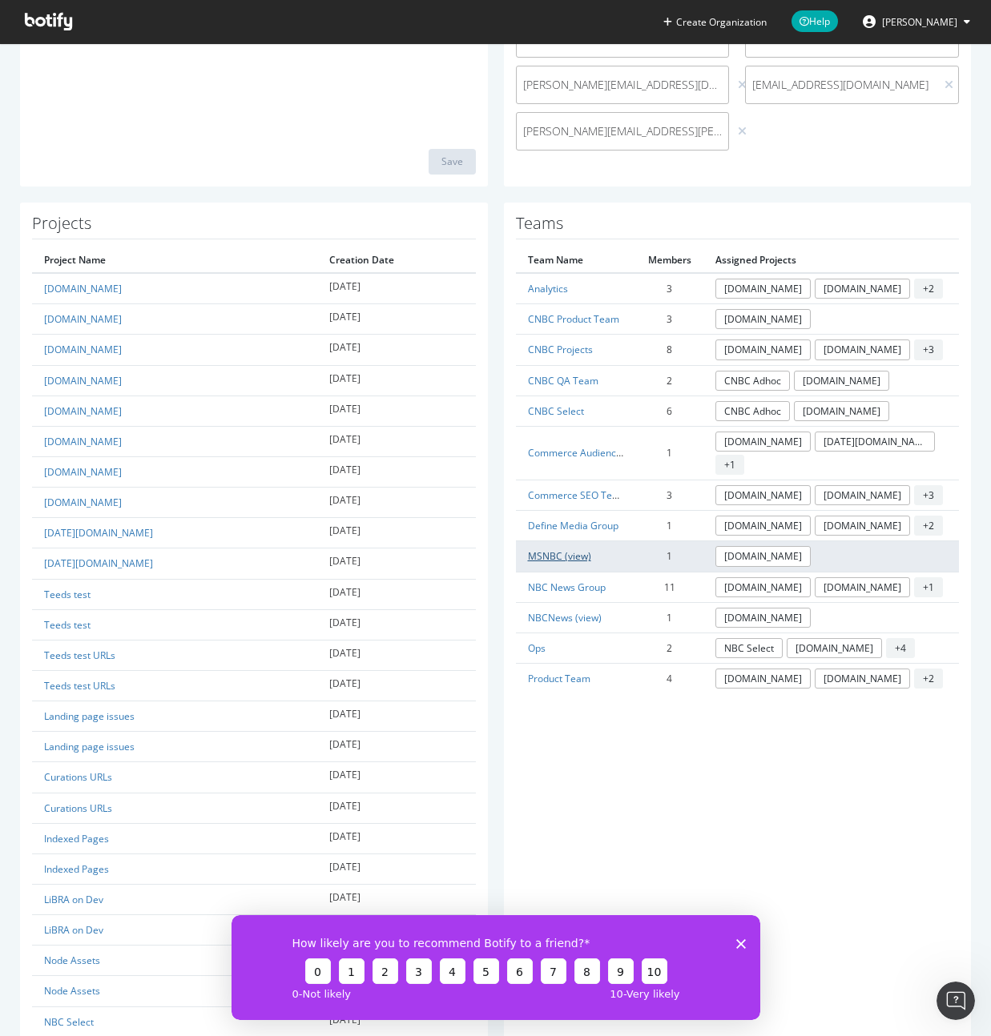
click at [567, 549] on link "MSNBC (view)" at bounding box center [559, 556] width 63 height 14
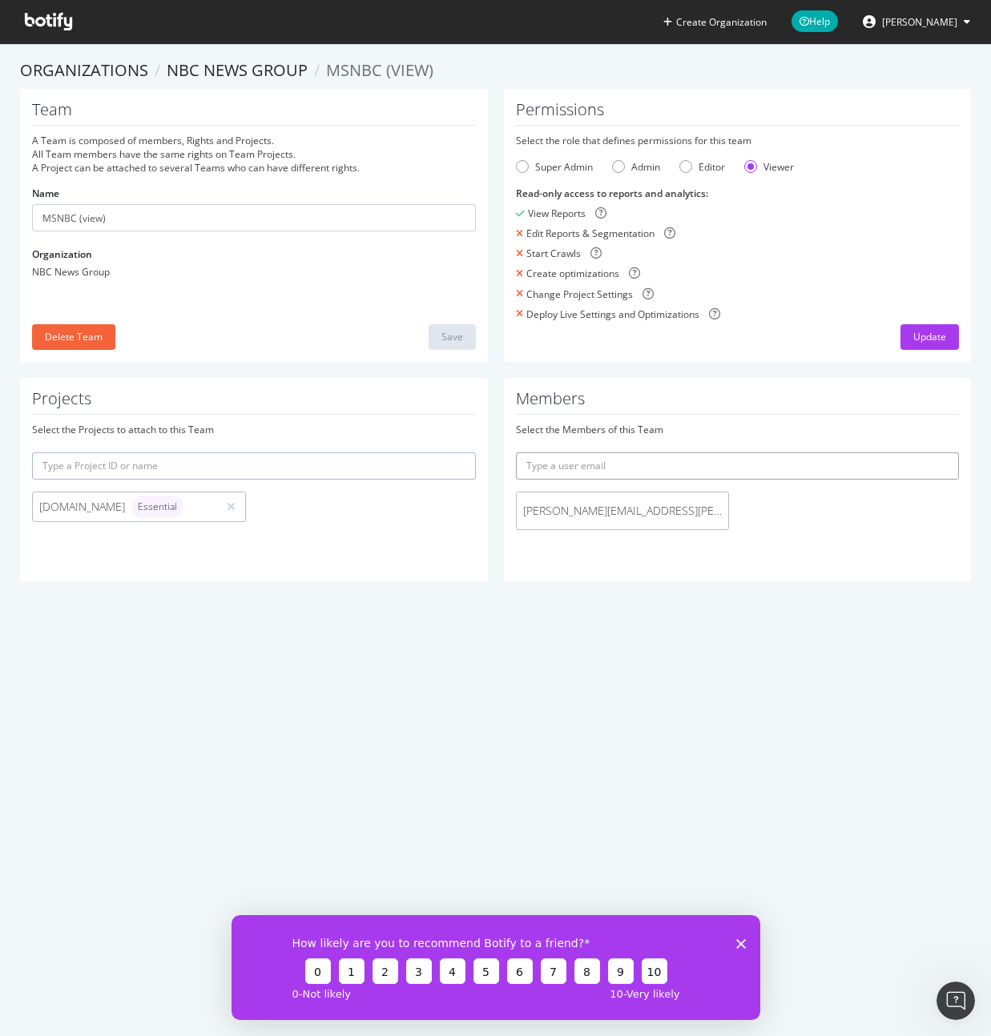
click at [766, 465] on input "text" at bounding box center [738, 465] width 444 height 27
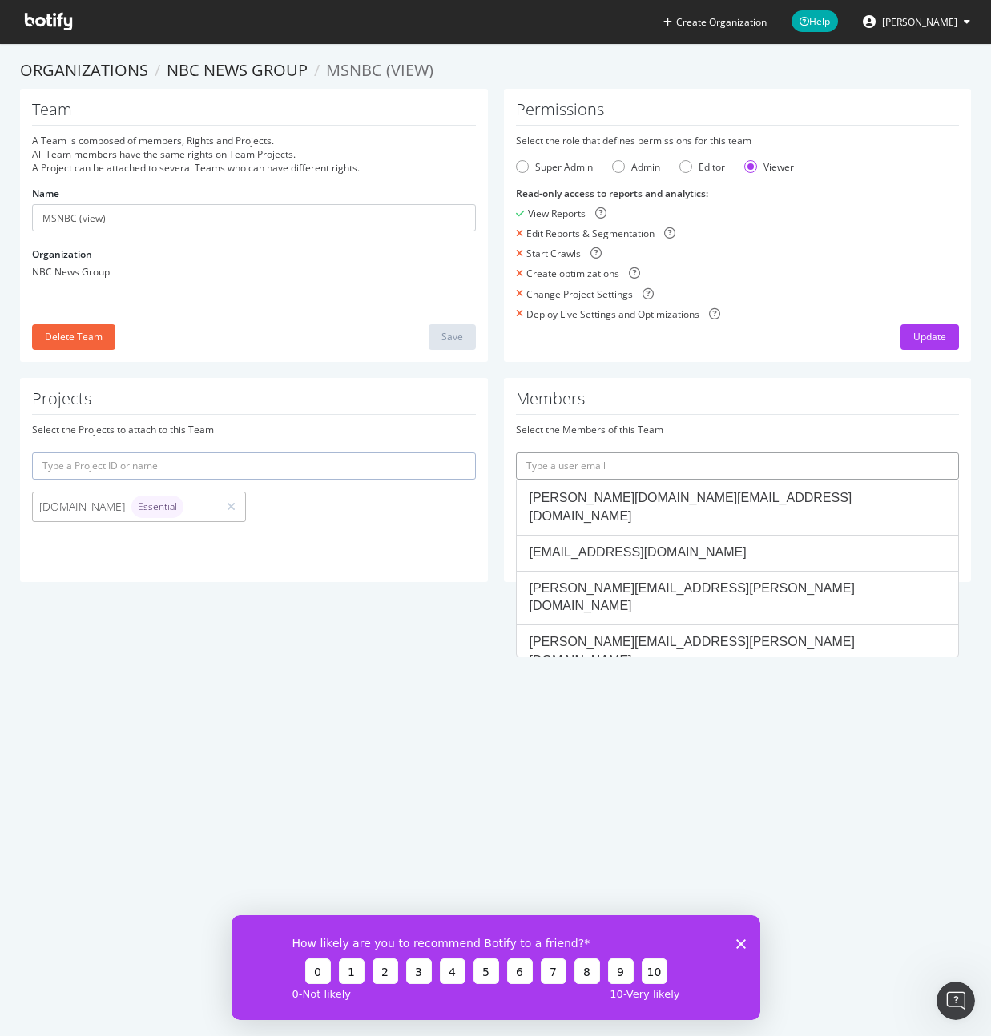
paste input "[EMAIL_ADDRESS][PERSON_NAME][DOMAIN_NAME]"
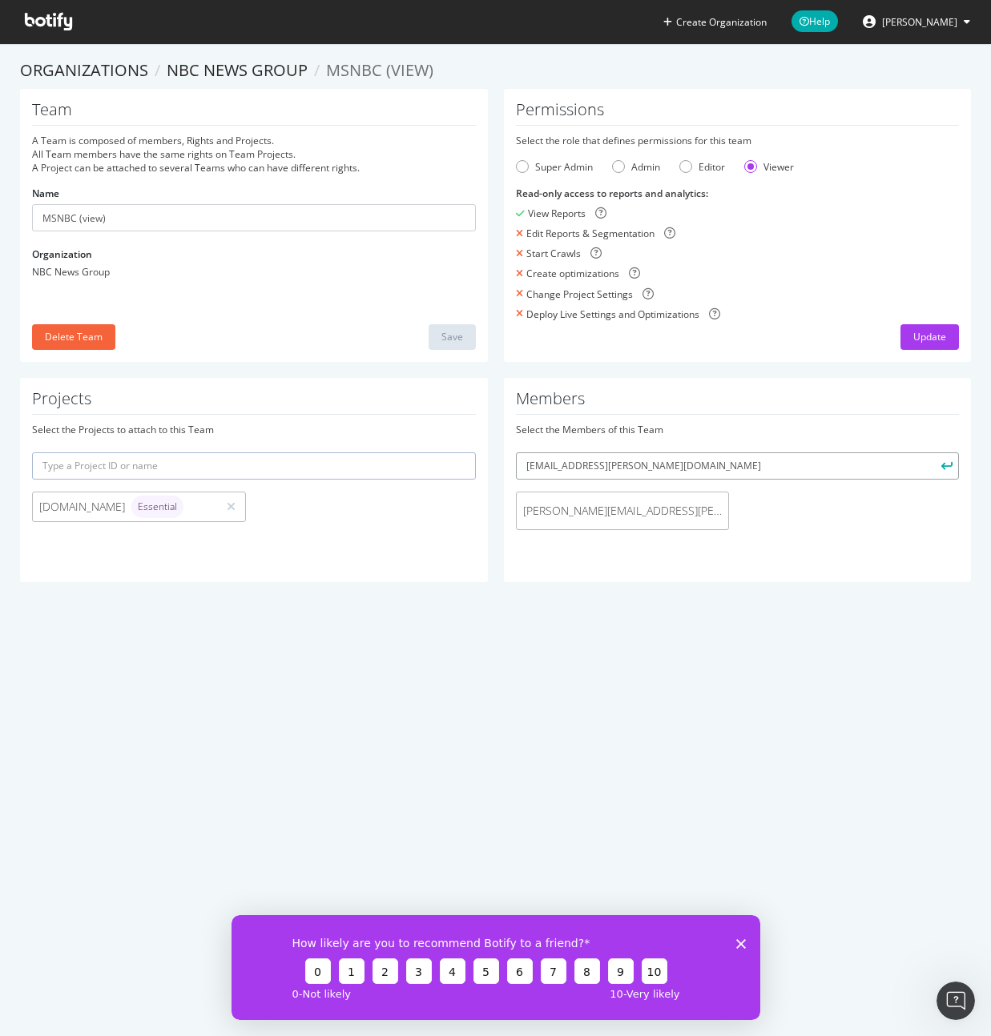
type input "[EMAIL_ADDRESS][PERSON_NAME][DOMAIN_NAME]"
click at [945, 464] on icon "submit" at bounding box center [946, 465] width 11 height 9
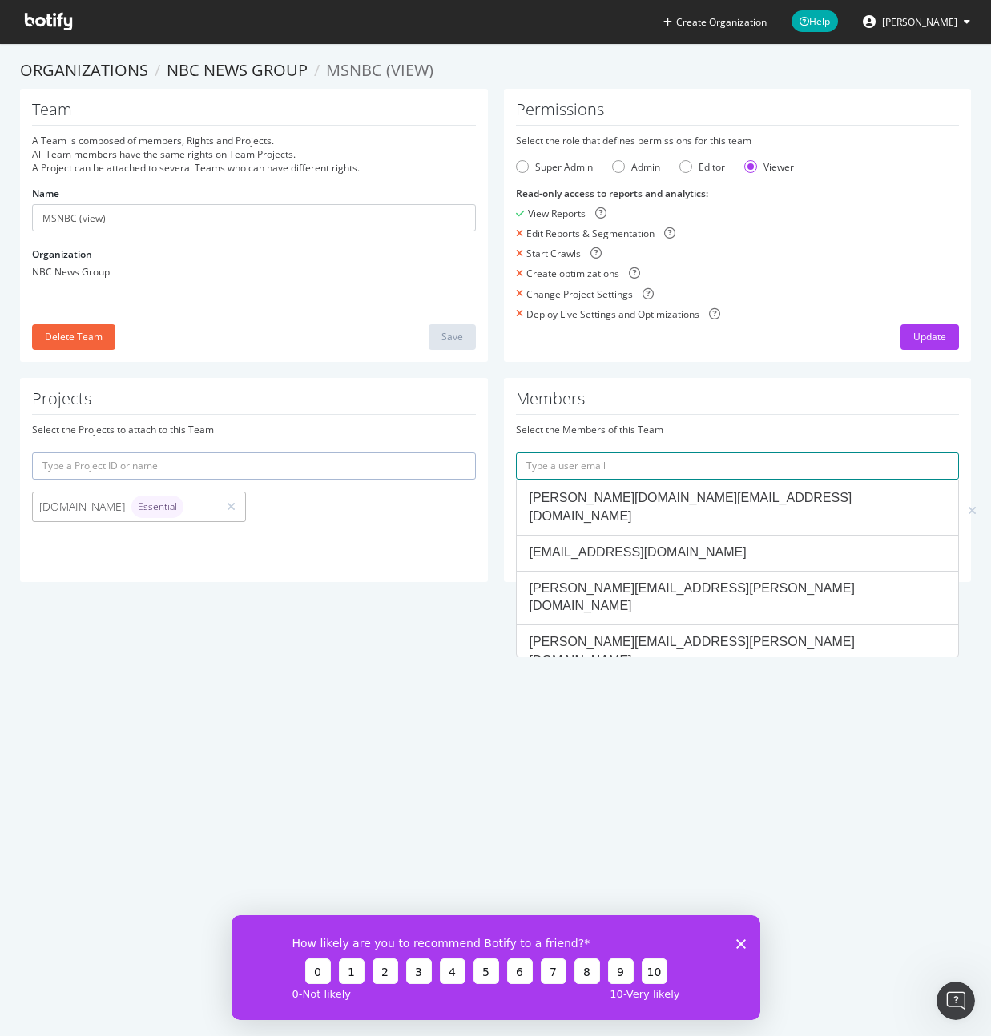
click at [743, 463] on input "text" at bounding box center [738, 465] width 444 height 27
paste input "[EMAIL_ADDRESS][DOMAIN_NAME]"
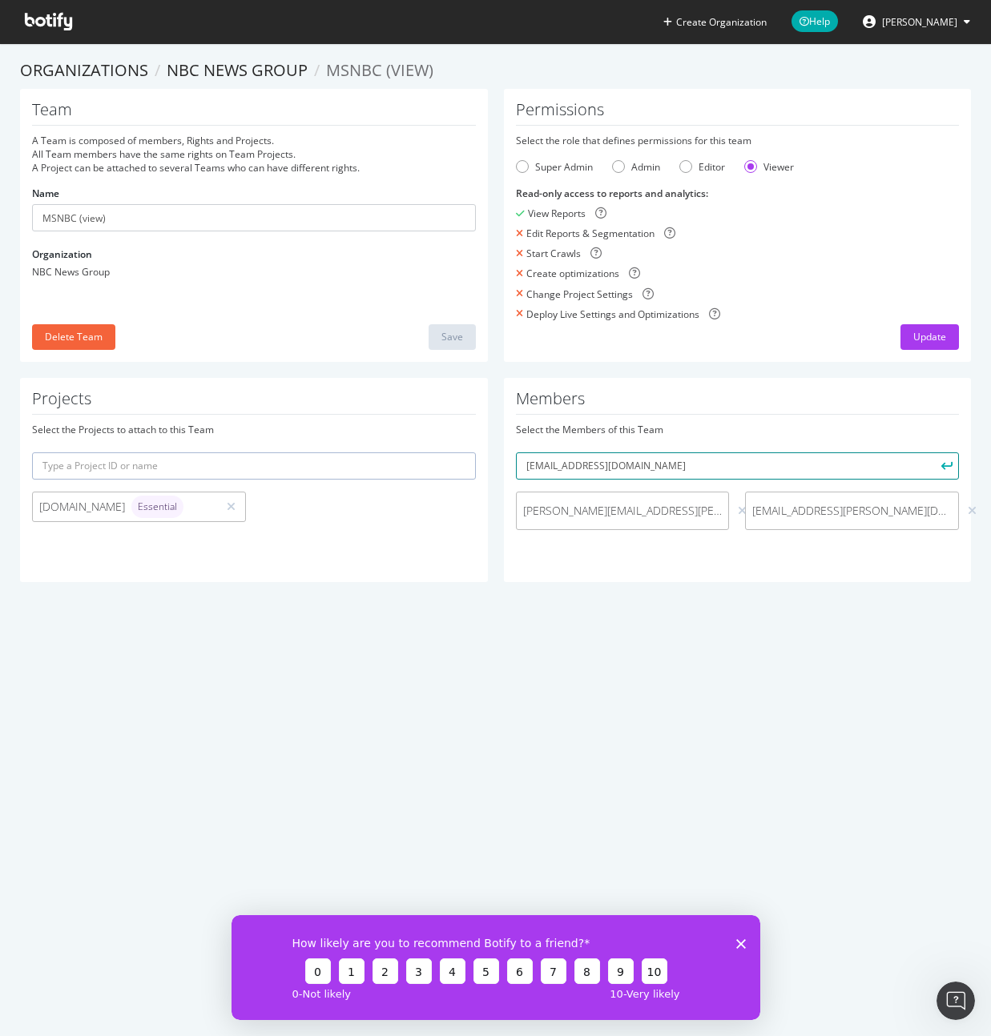
type input "[EMAIL_ADDRESS][DOMAIN_NAME]"
click at [950, 467] on icon "submit" at bounding box center [946, 465] width 11 height 9
